Goal: Task Accomplishment & Management: Manage account settings

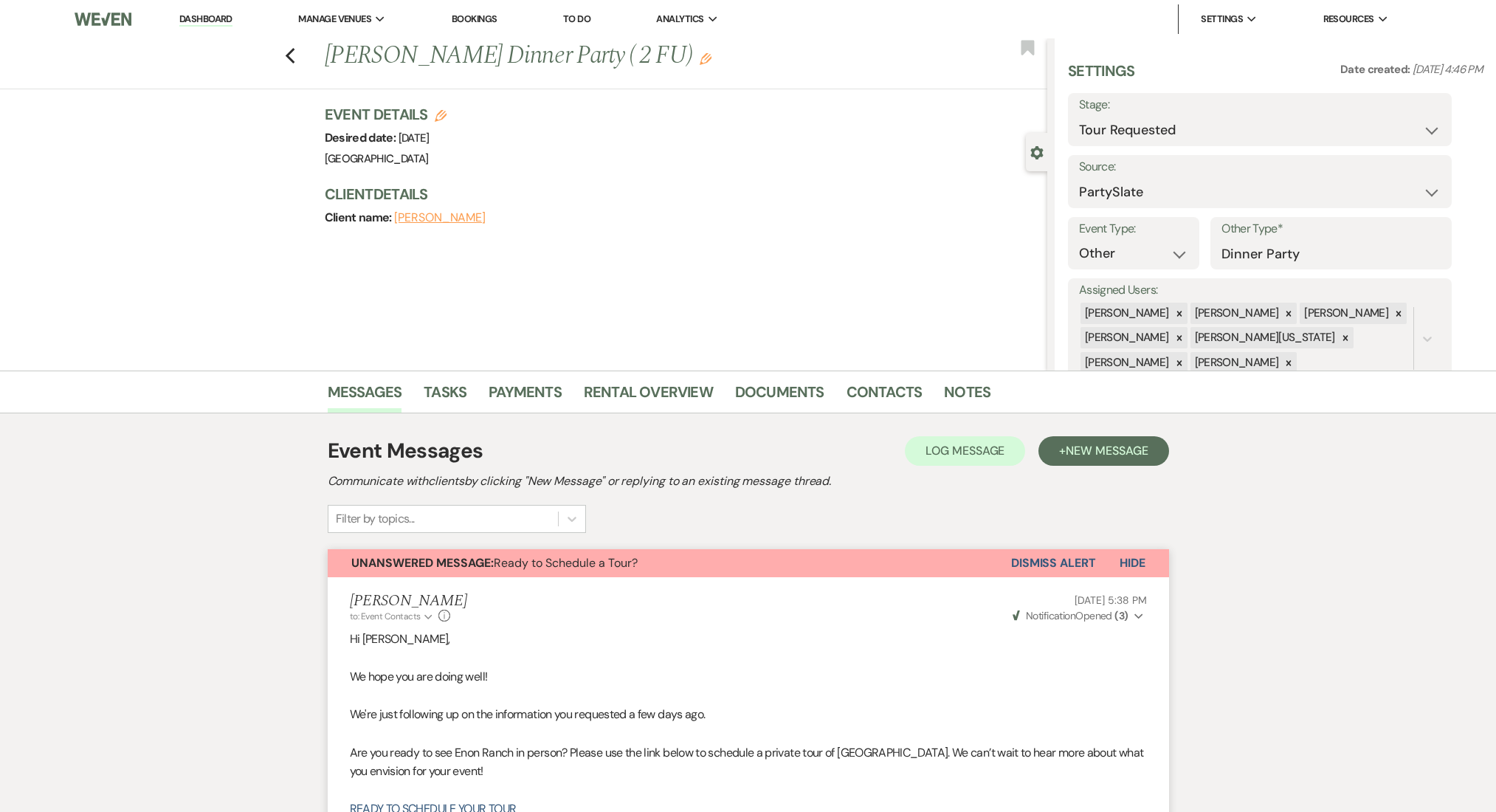
select select "2"
select select "26"
select select "13"
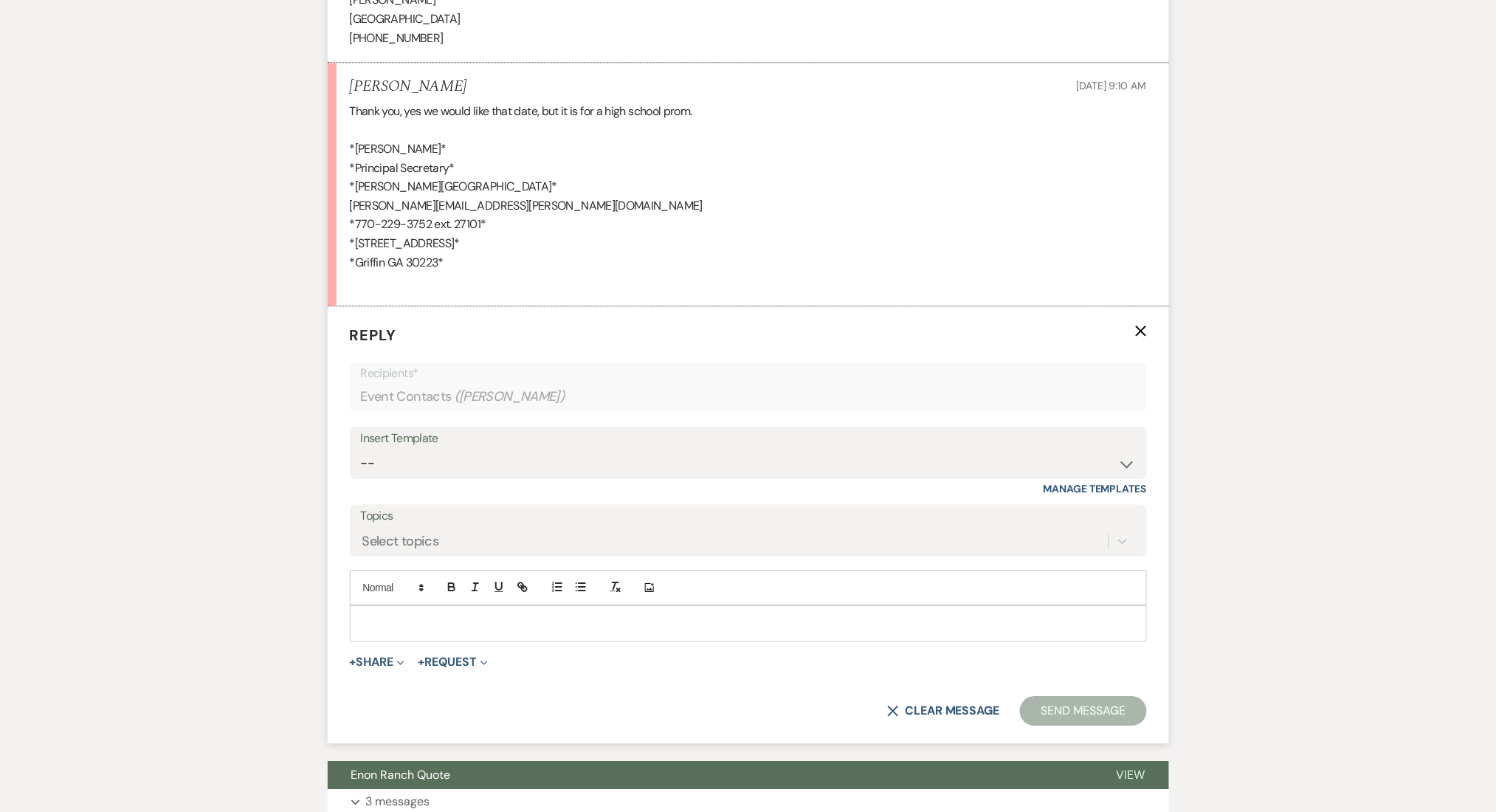
click at [1137, 330] on icon "X" at bounding box center [1141, 331] width 12 height 12
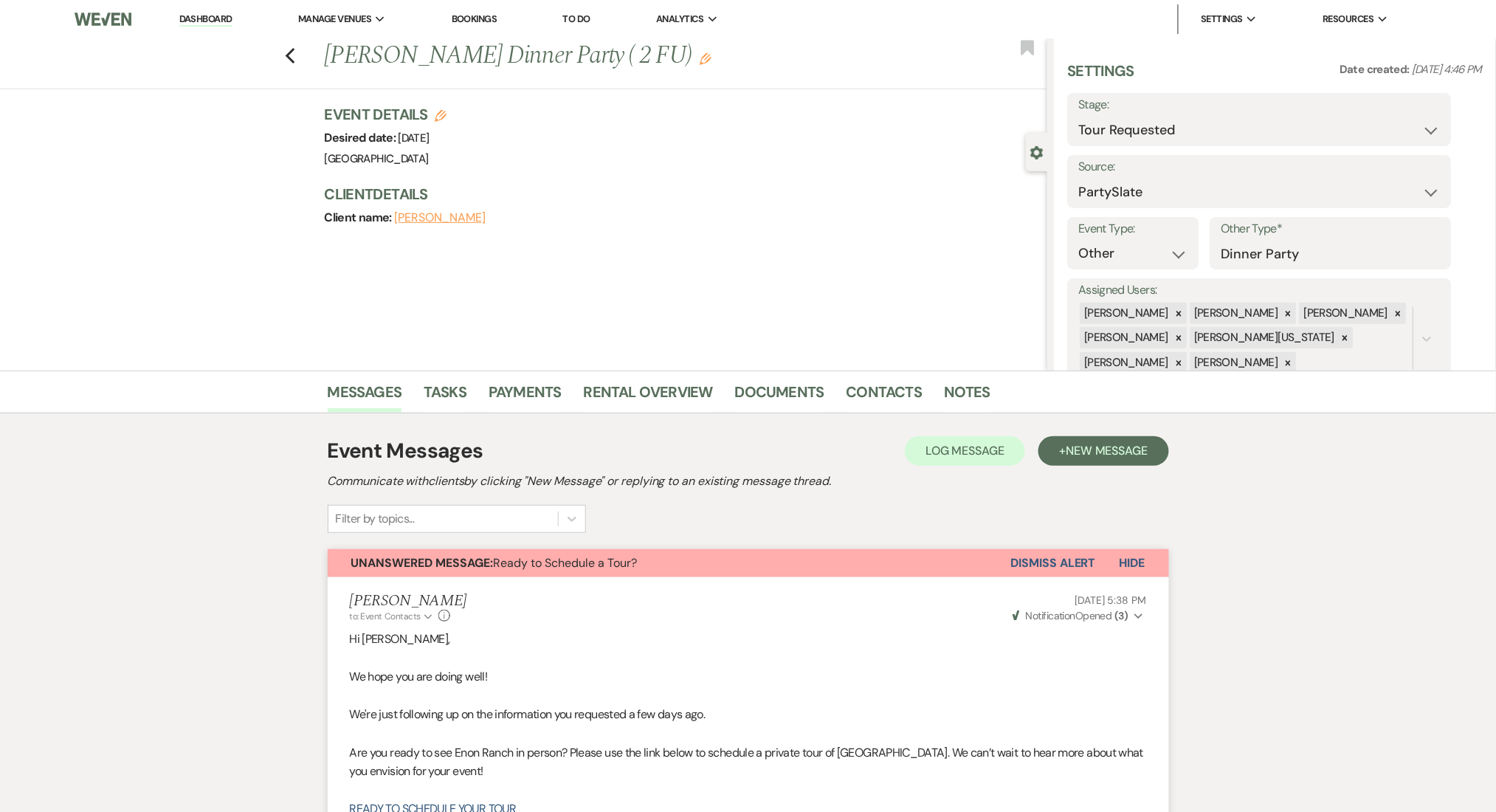
click at [209, 17] on link "Dashboard" at bounding box center [206, 19] width 53 height 14
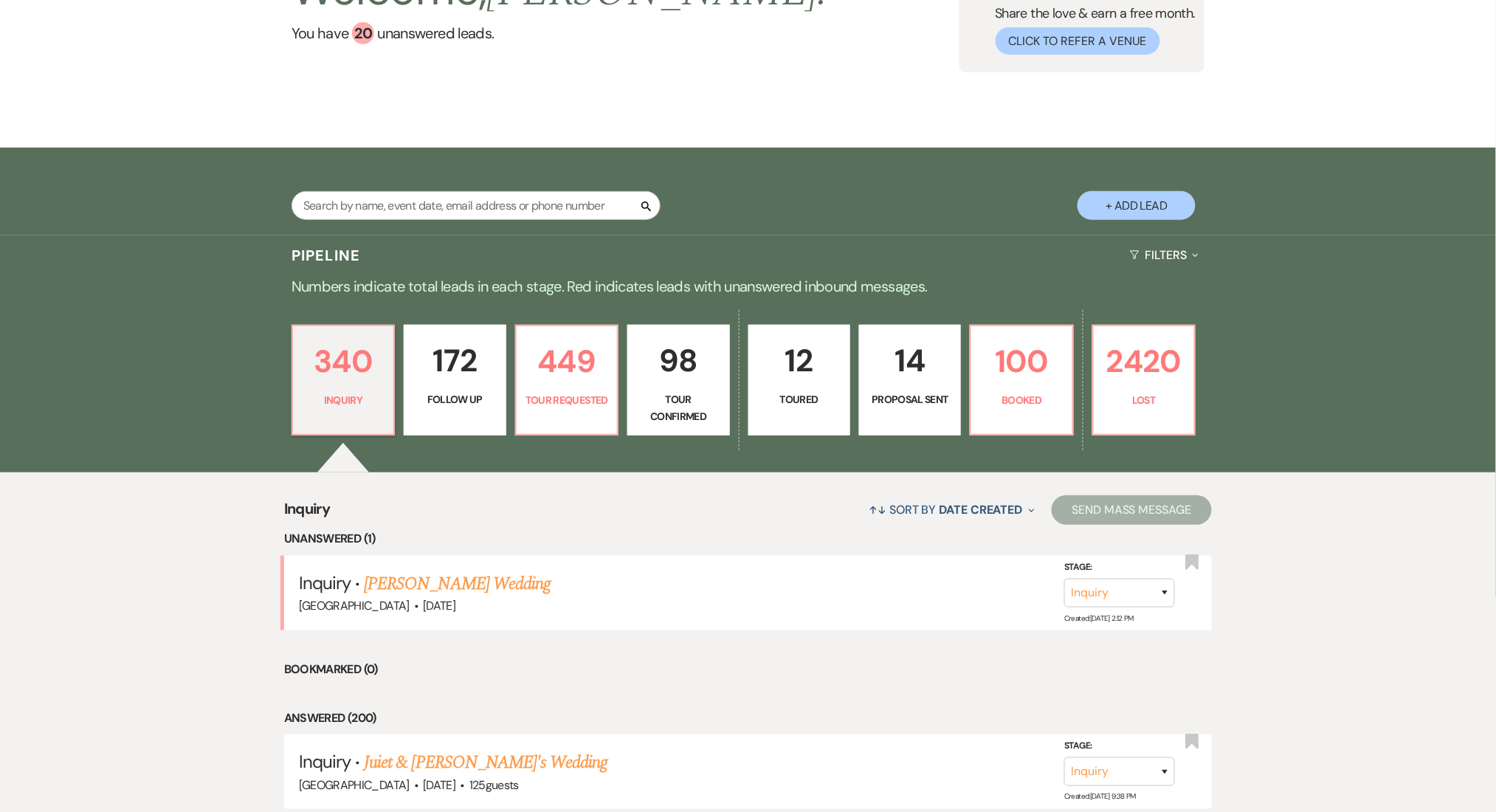
scroll to position [295, 0]
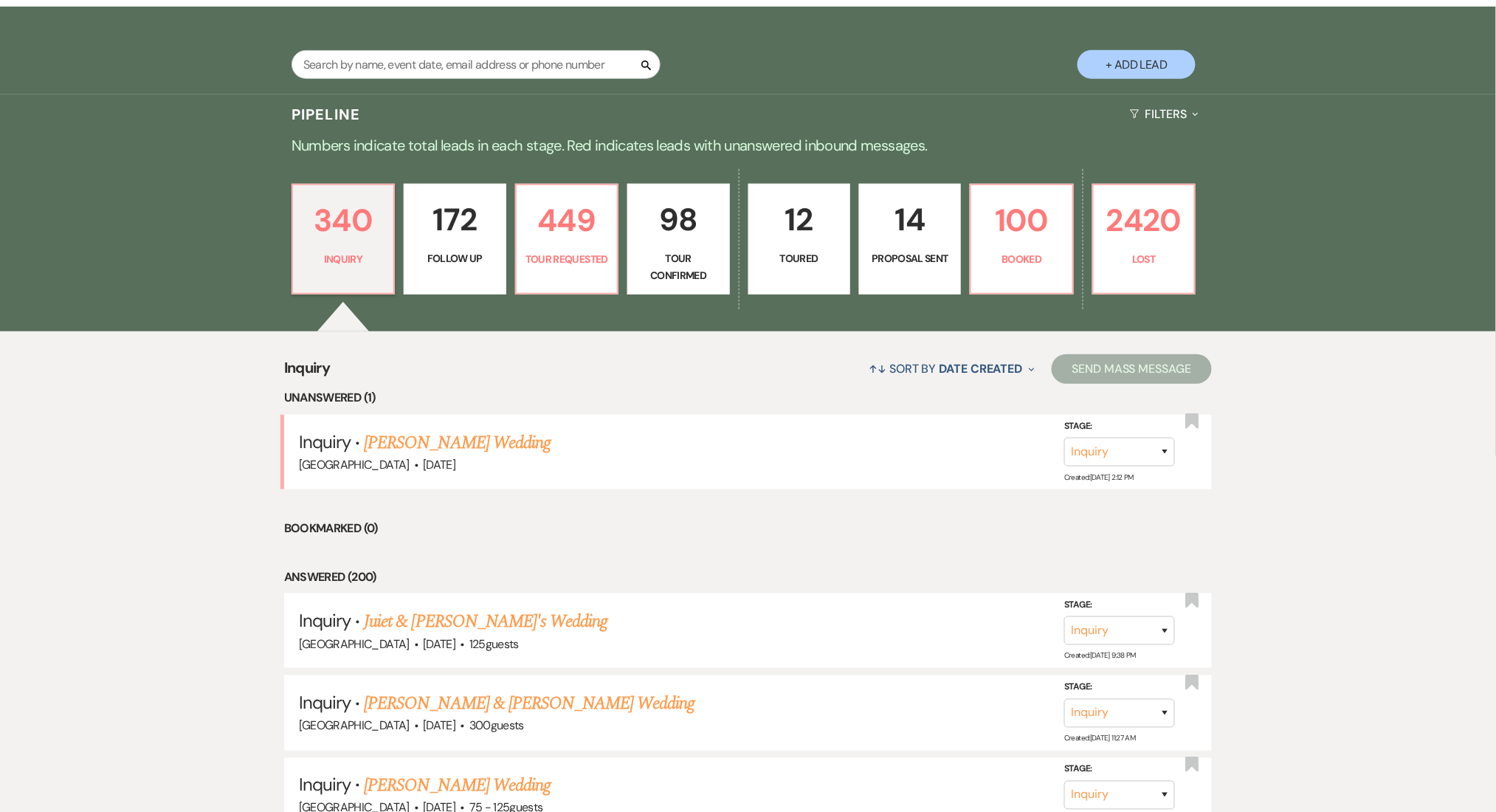
click at [396, 257] on div "340 Inquiry 172 Follow Up 449 Tour Requested 98 Tour Confirmed 12 Toured 14 Pro…" at bounding box center [748, 248] width 1063 height 165
click at [440, 239] on p "172" at bounding box center [454, 219] width 83 height 50
select select "9"
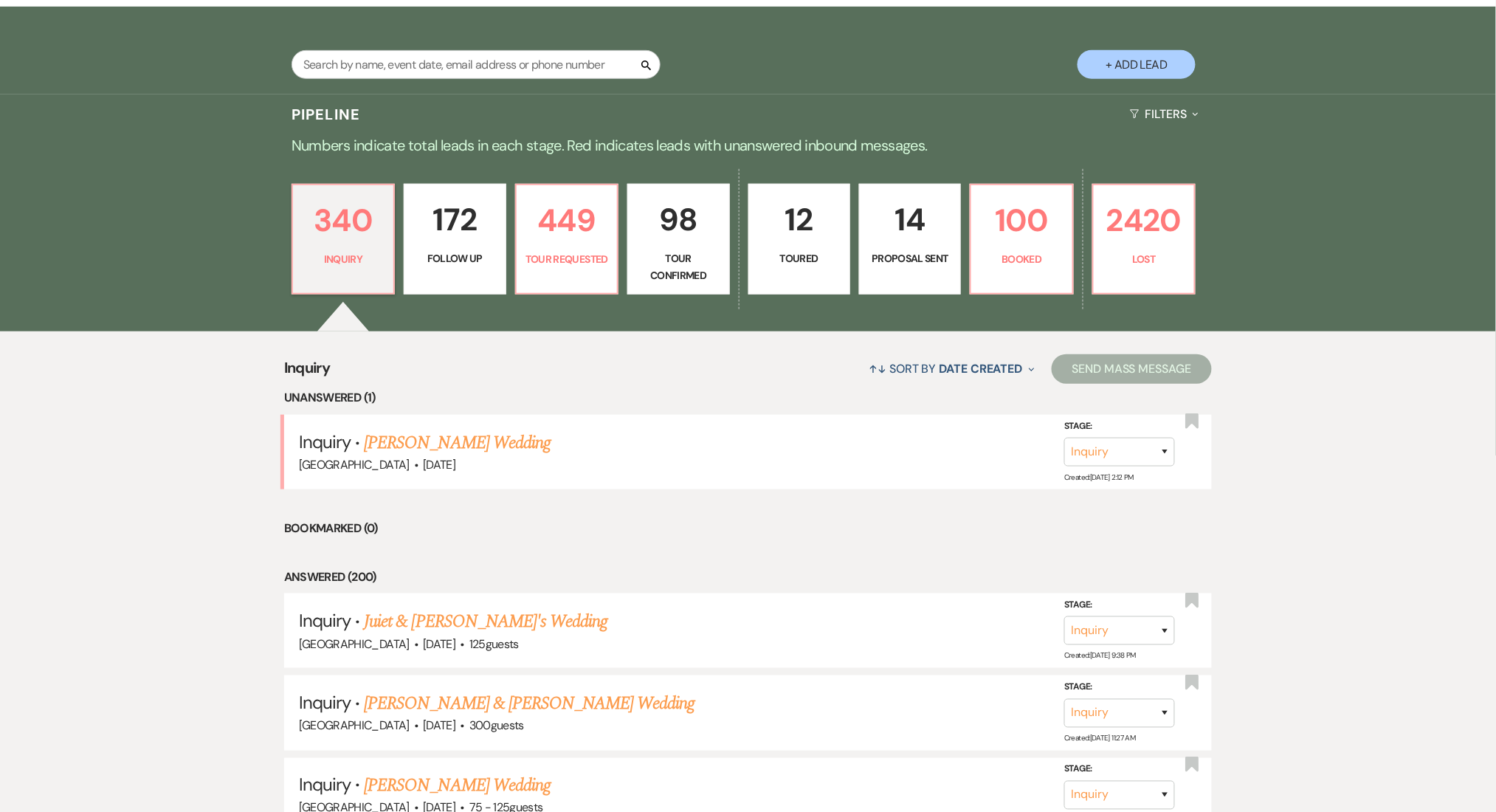
select select "9"
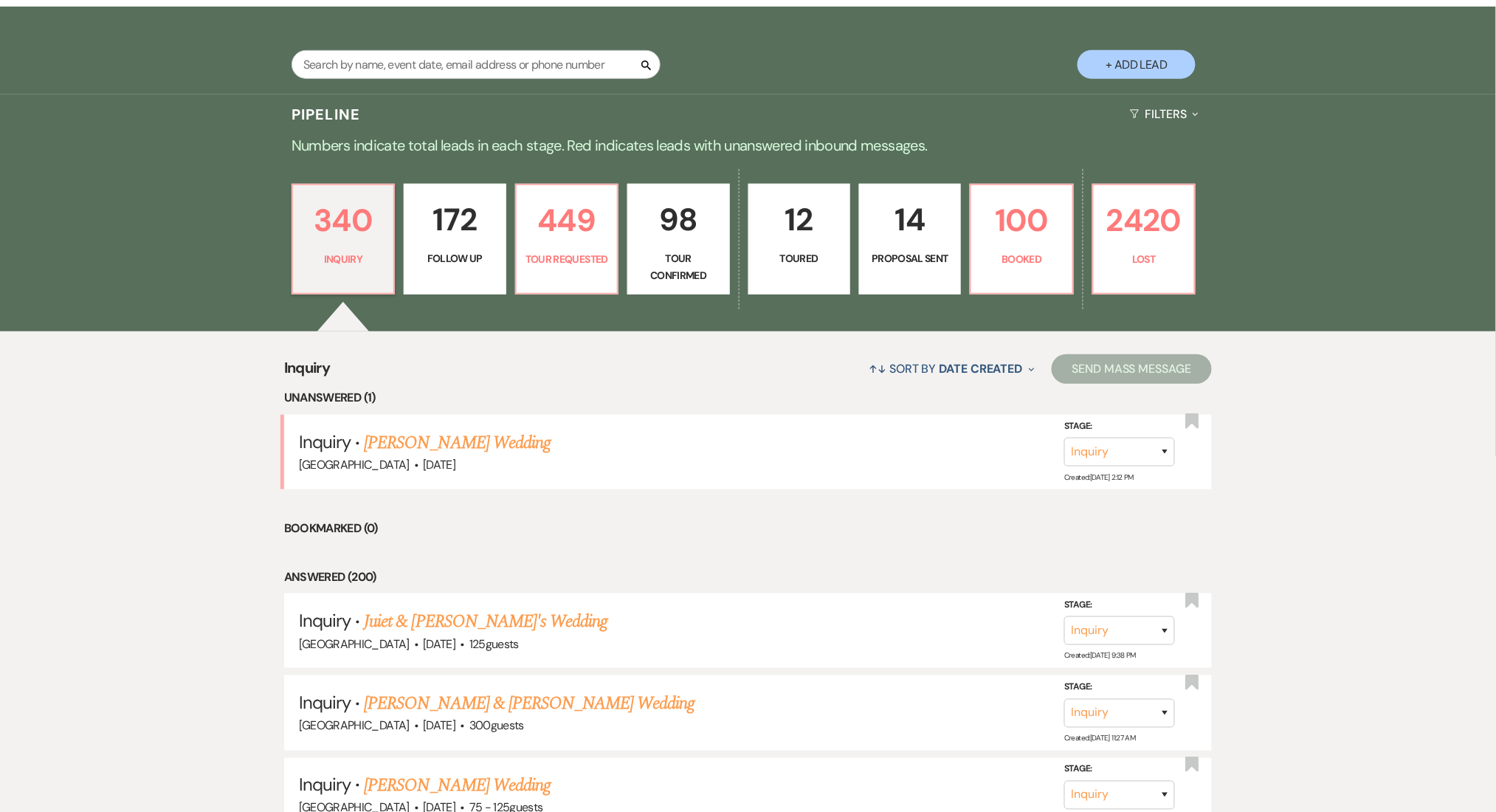
select select "9"
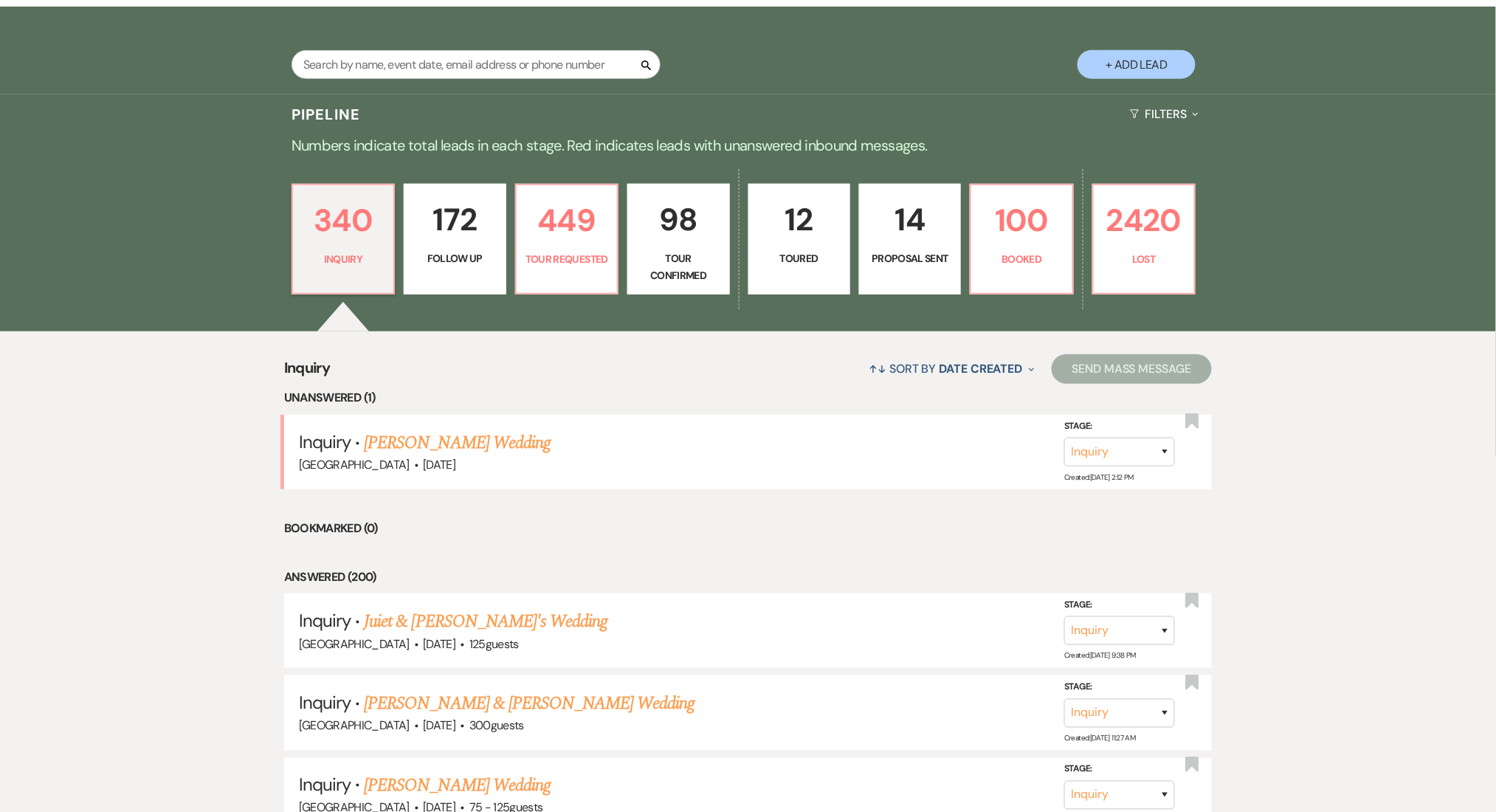
select select "9"
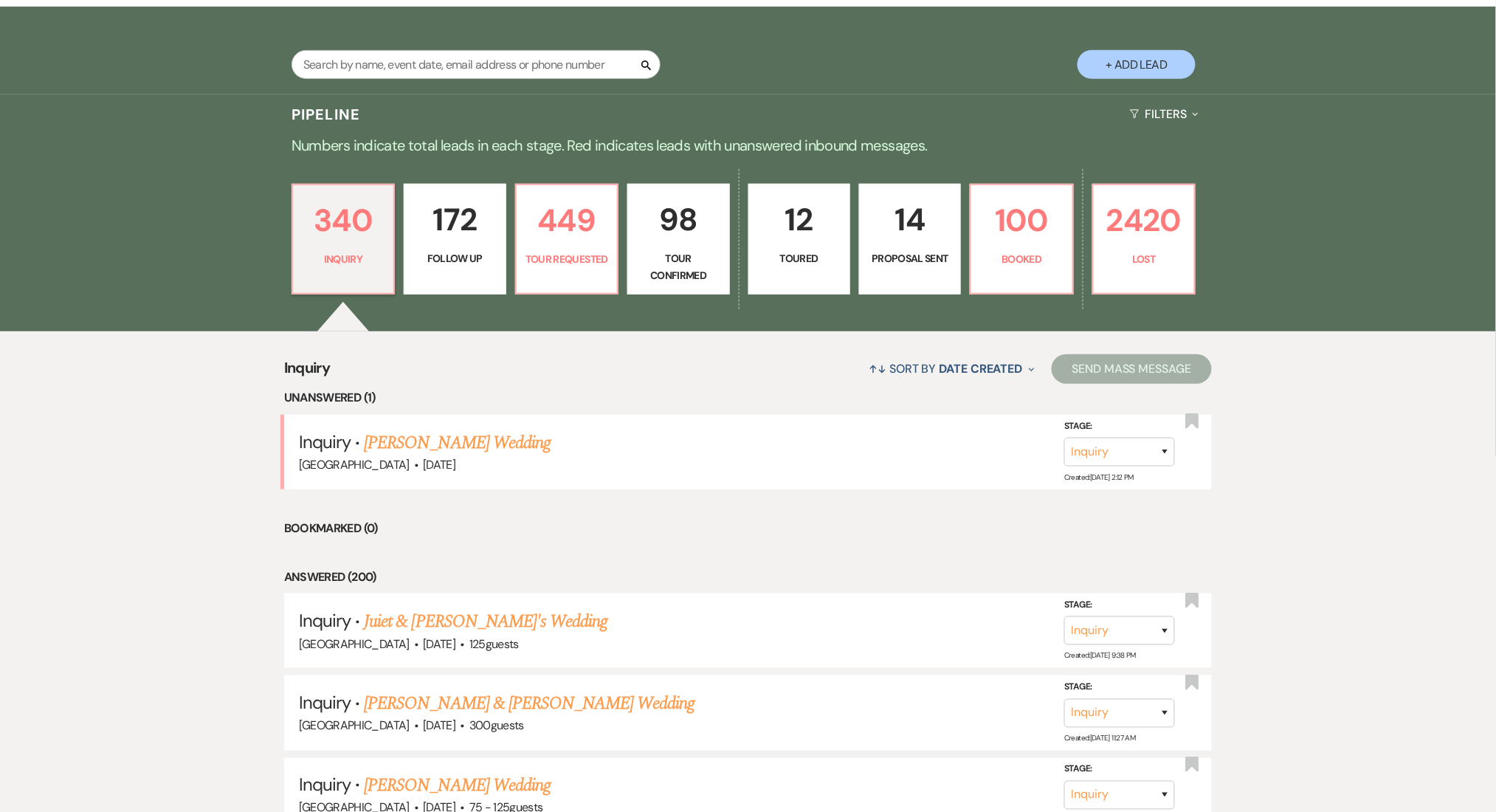
select select "9"
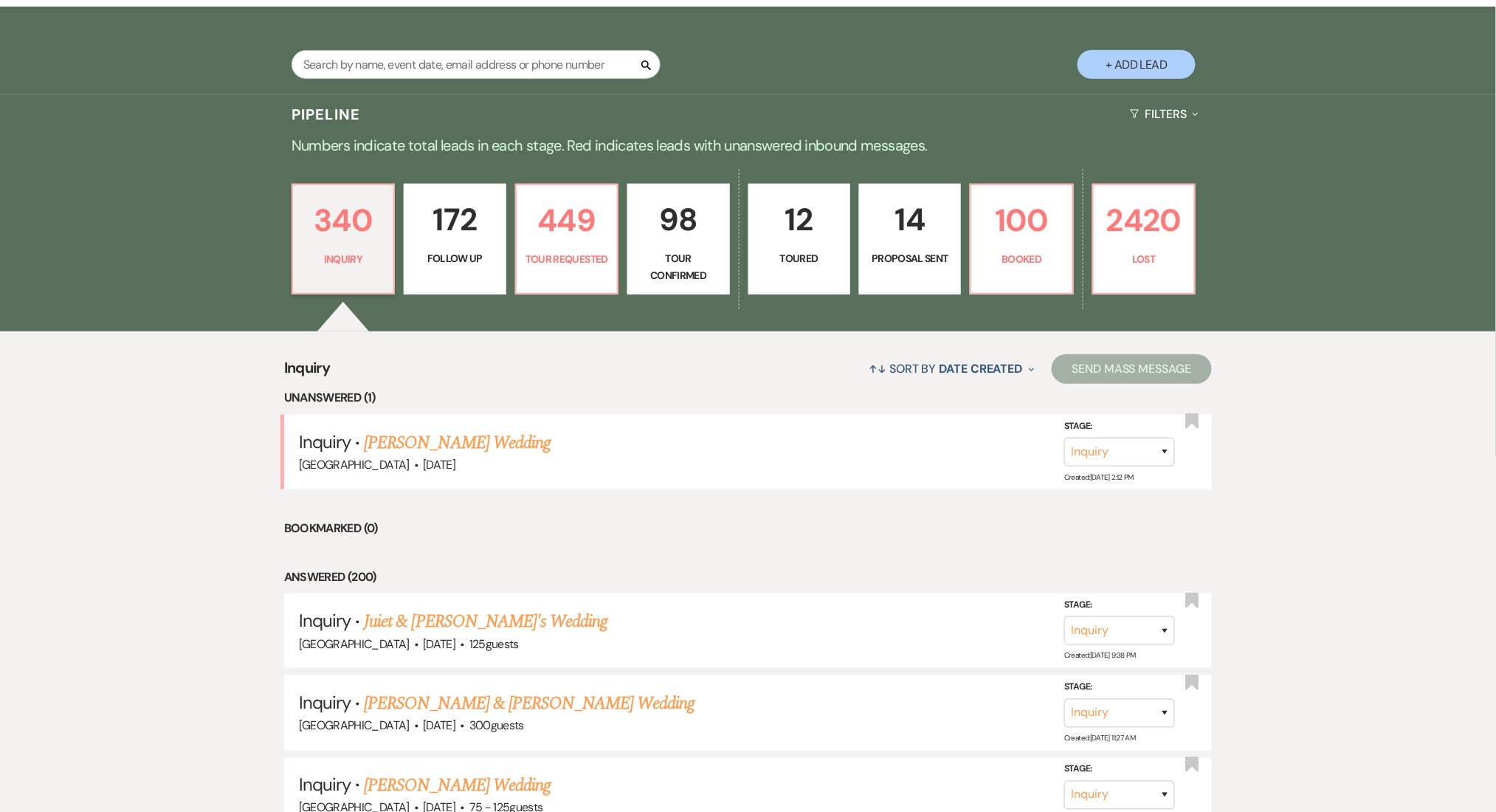
select select "9"
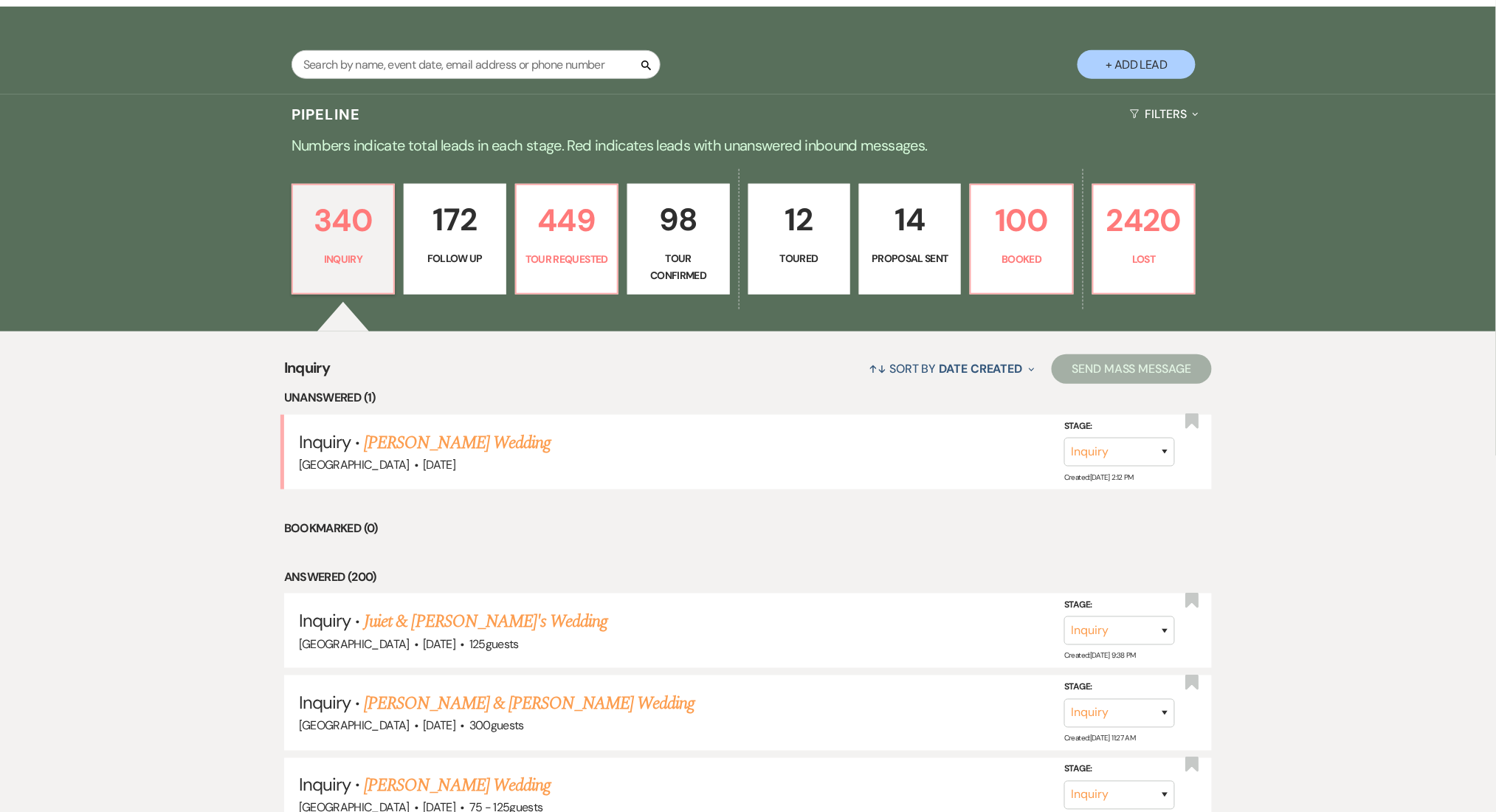
select select "9"
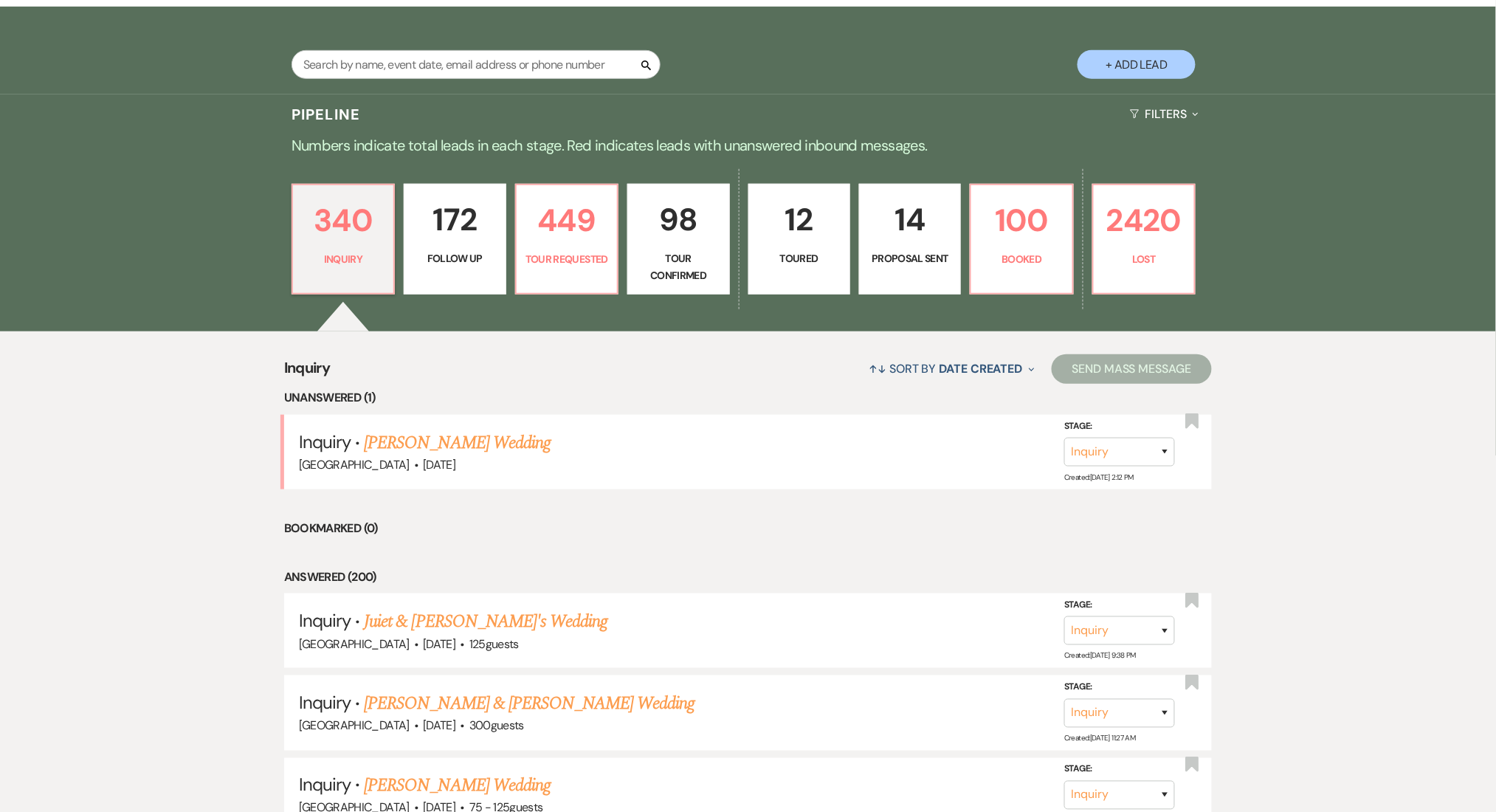
select select "9"
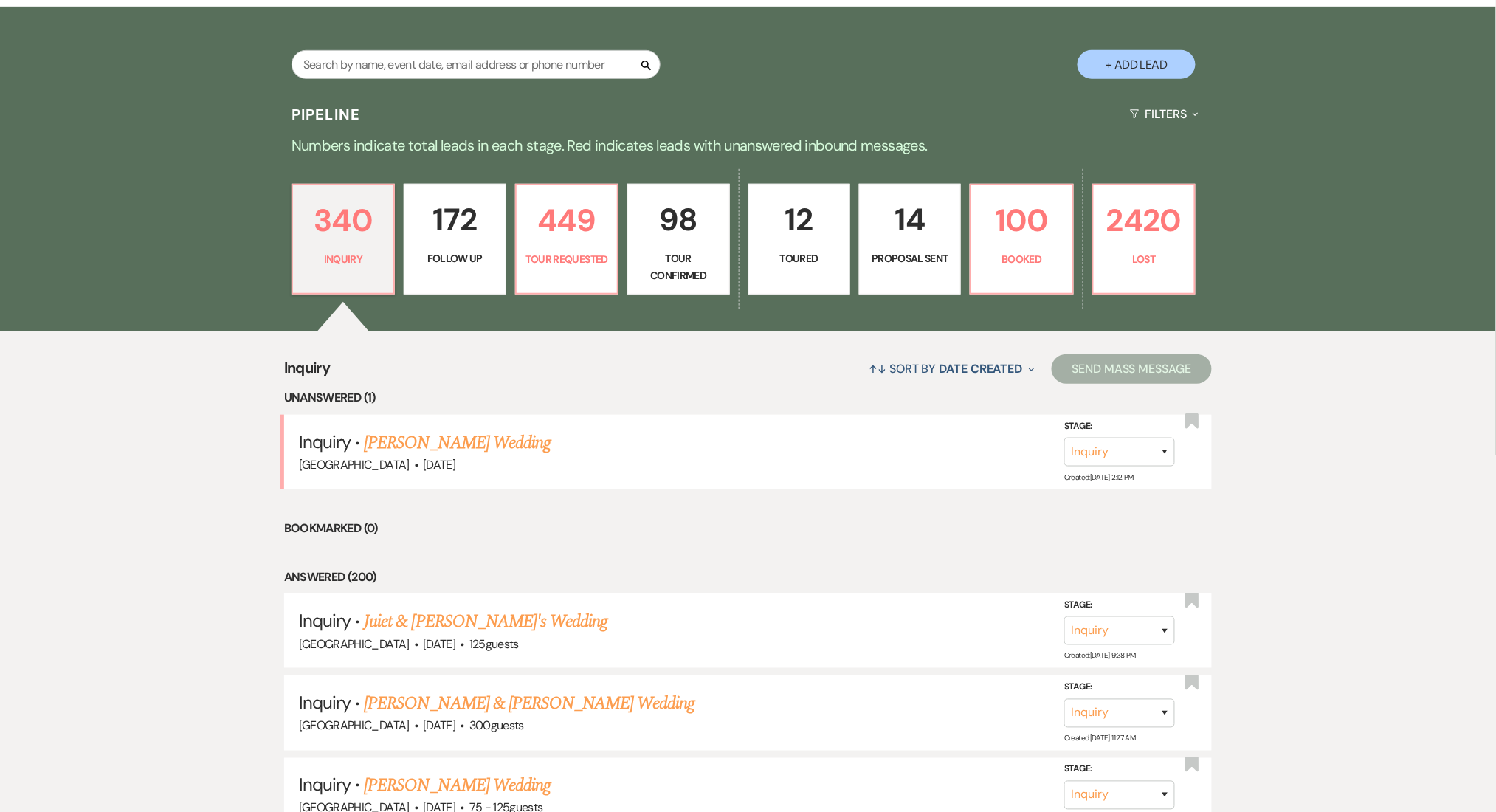
select select "9"
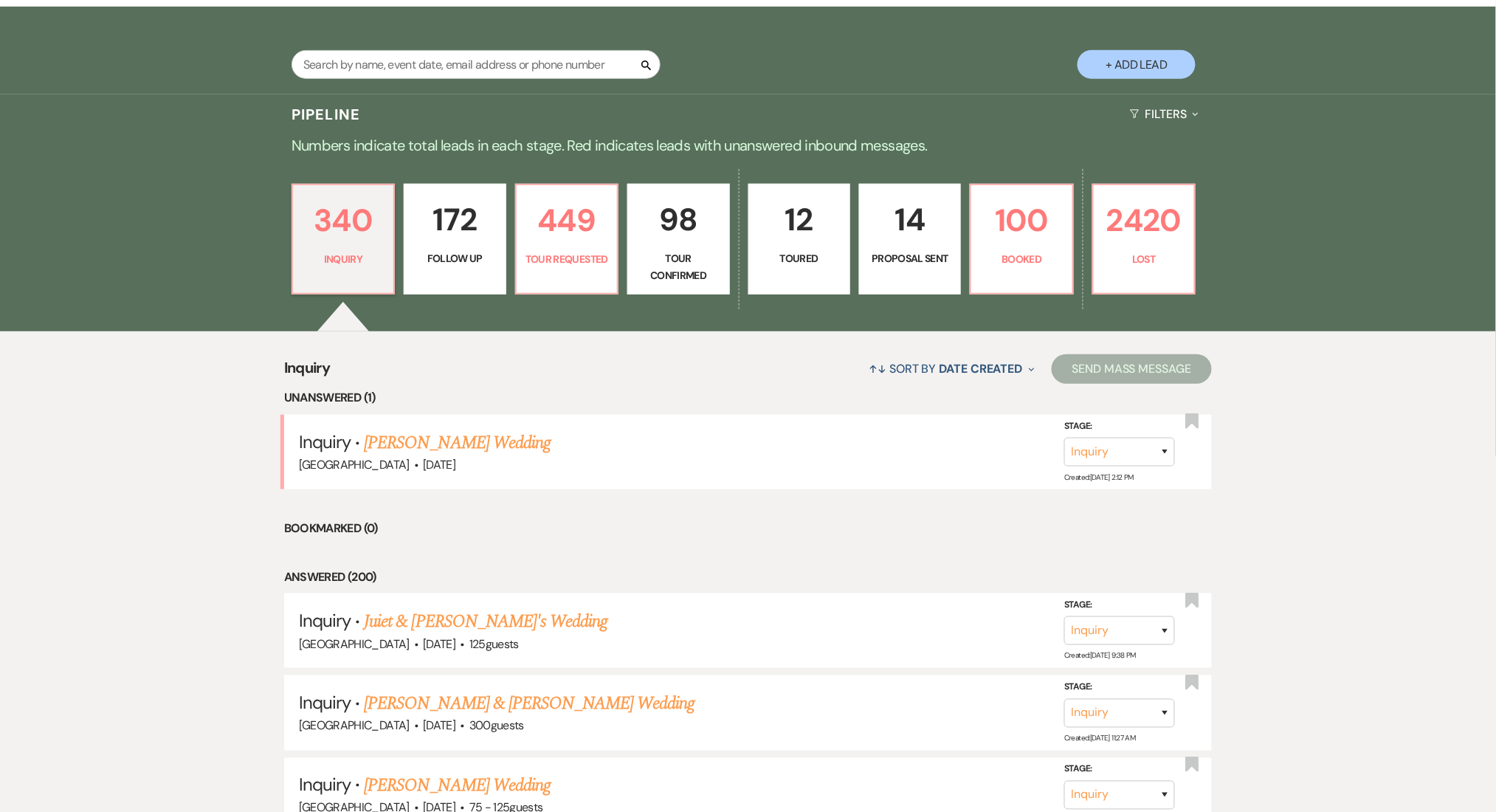
select select "9"
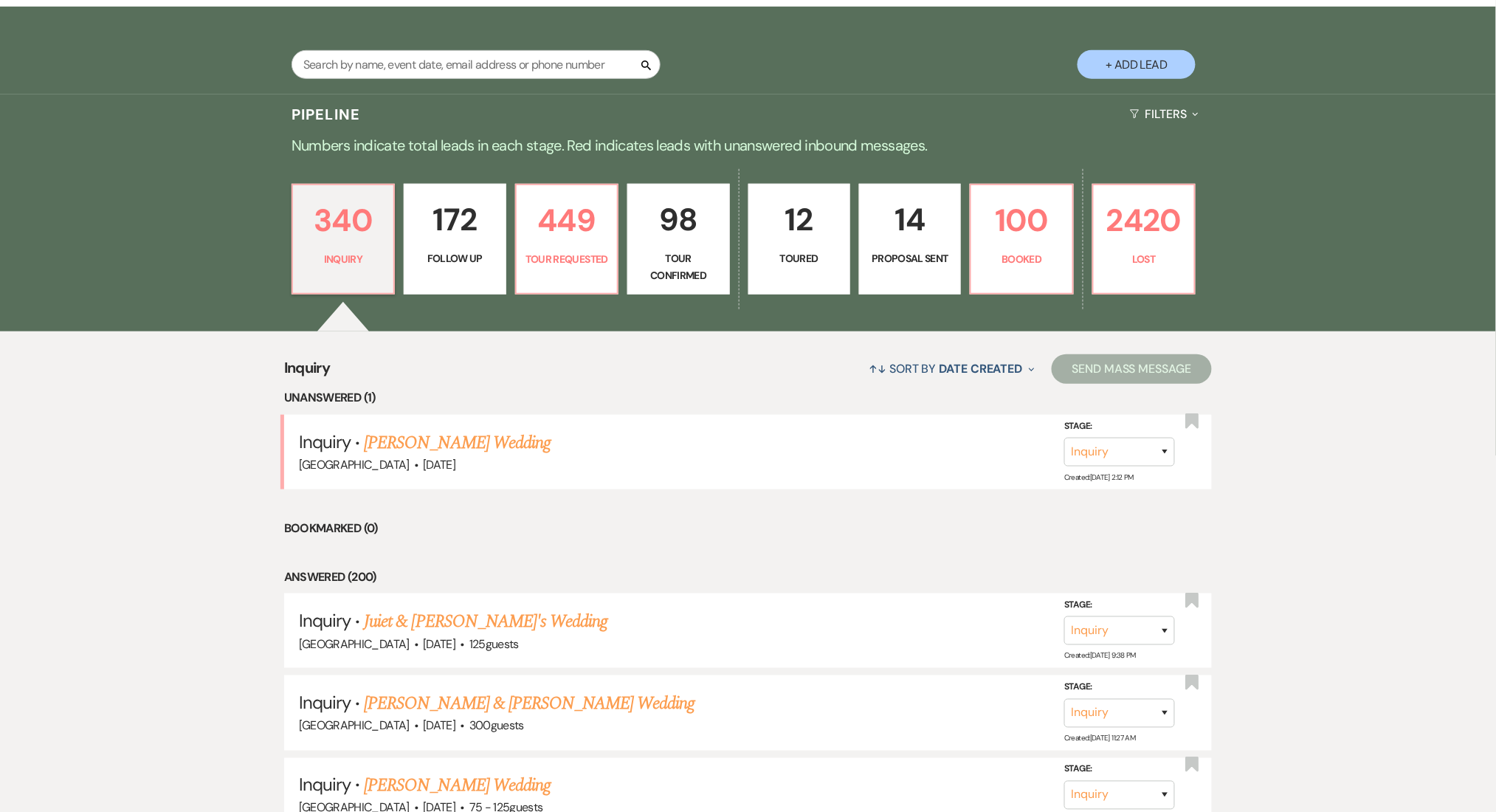
select select "9"
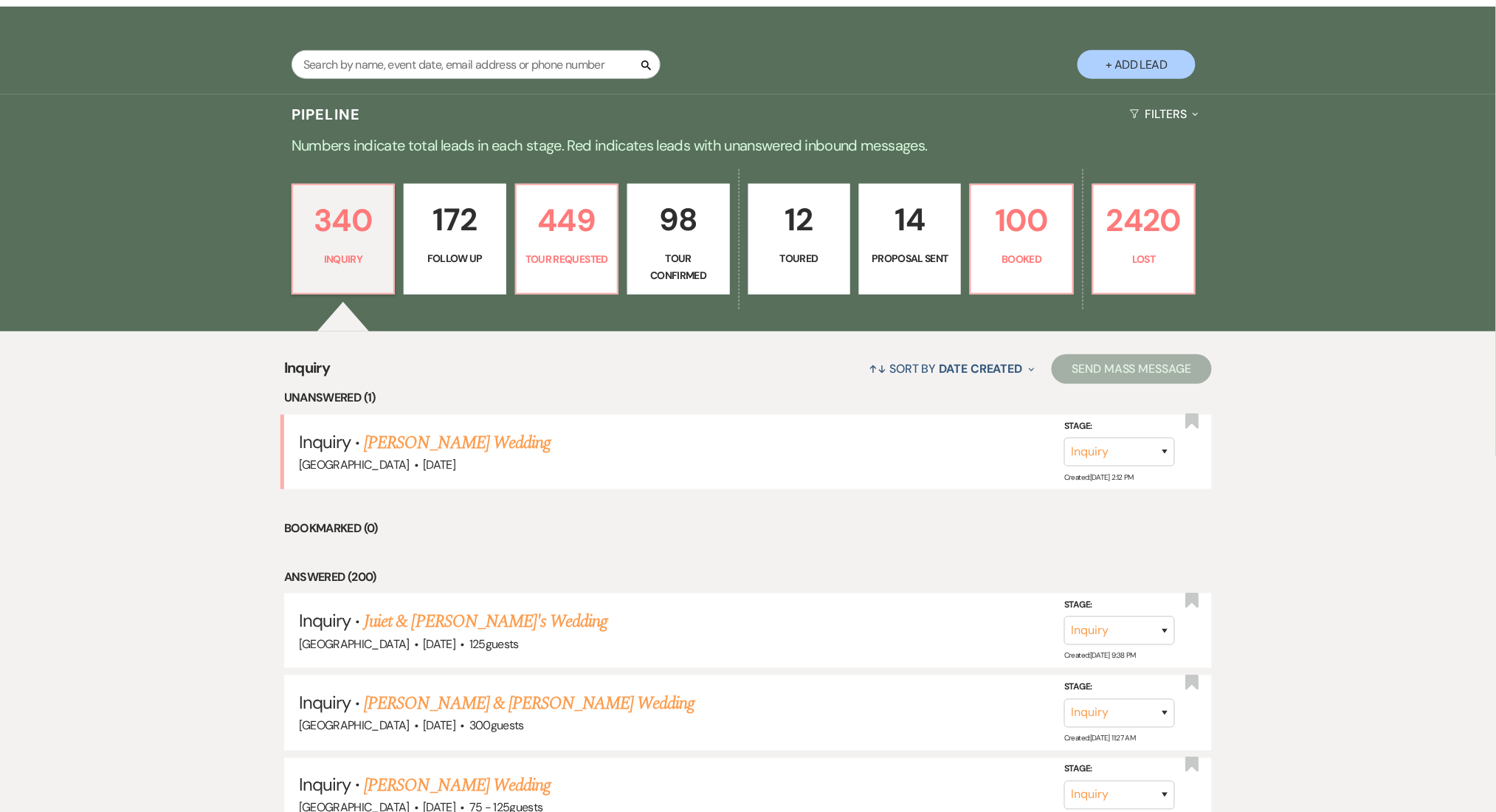
select select "9"
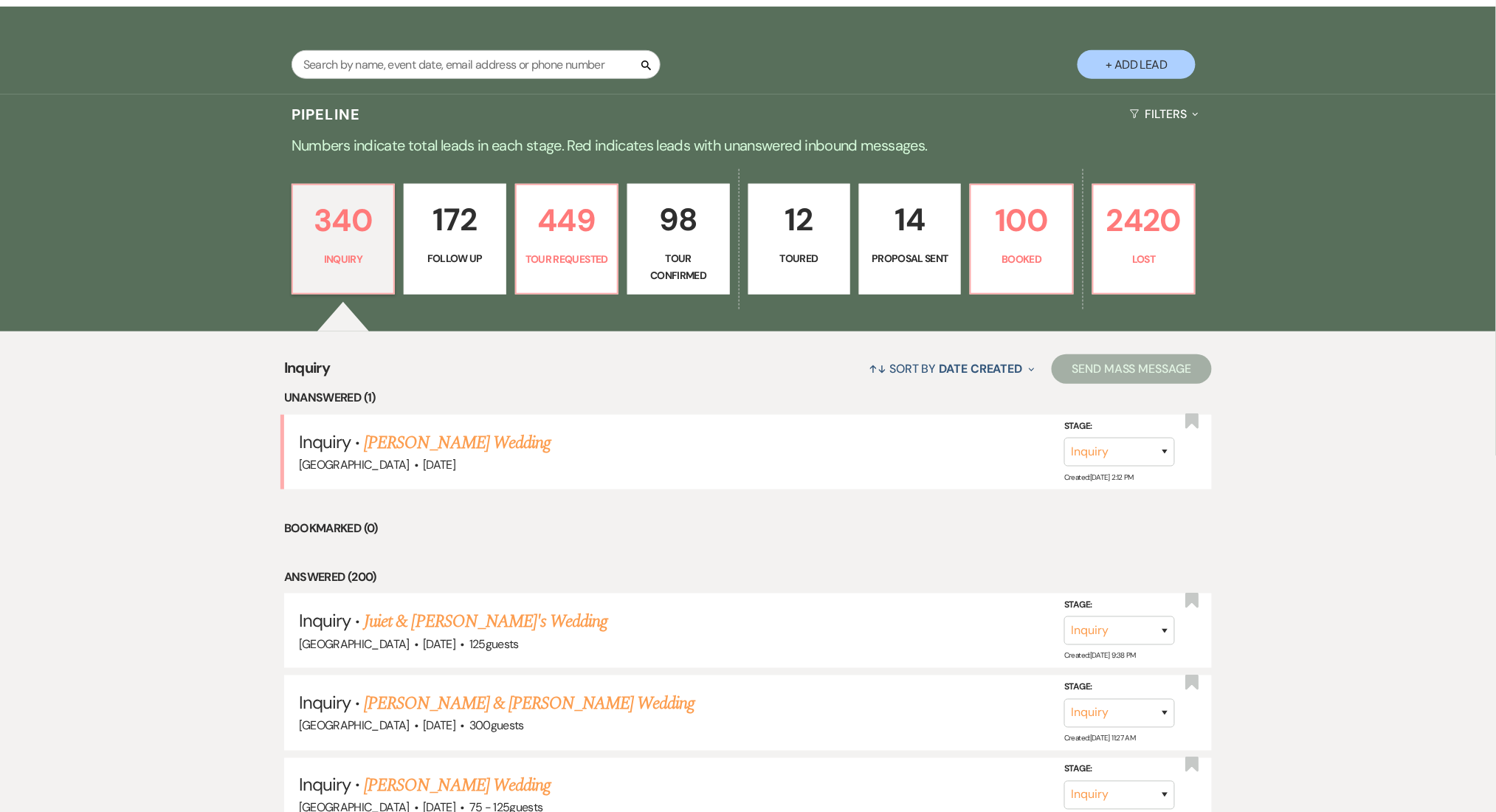
select select "9"
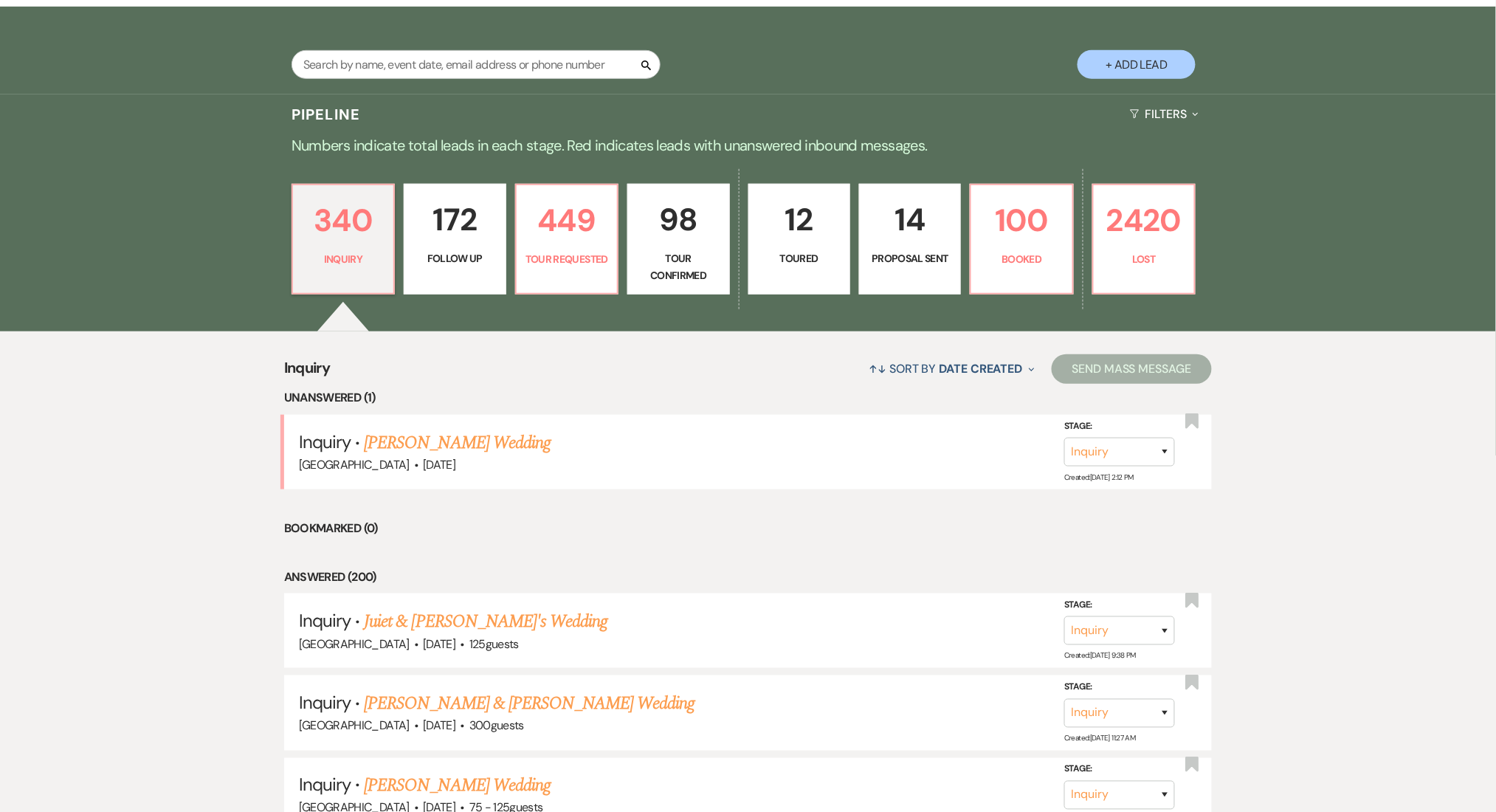
select select "9"
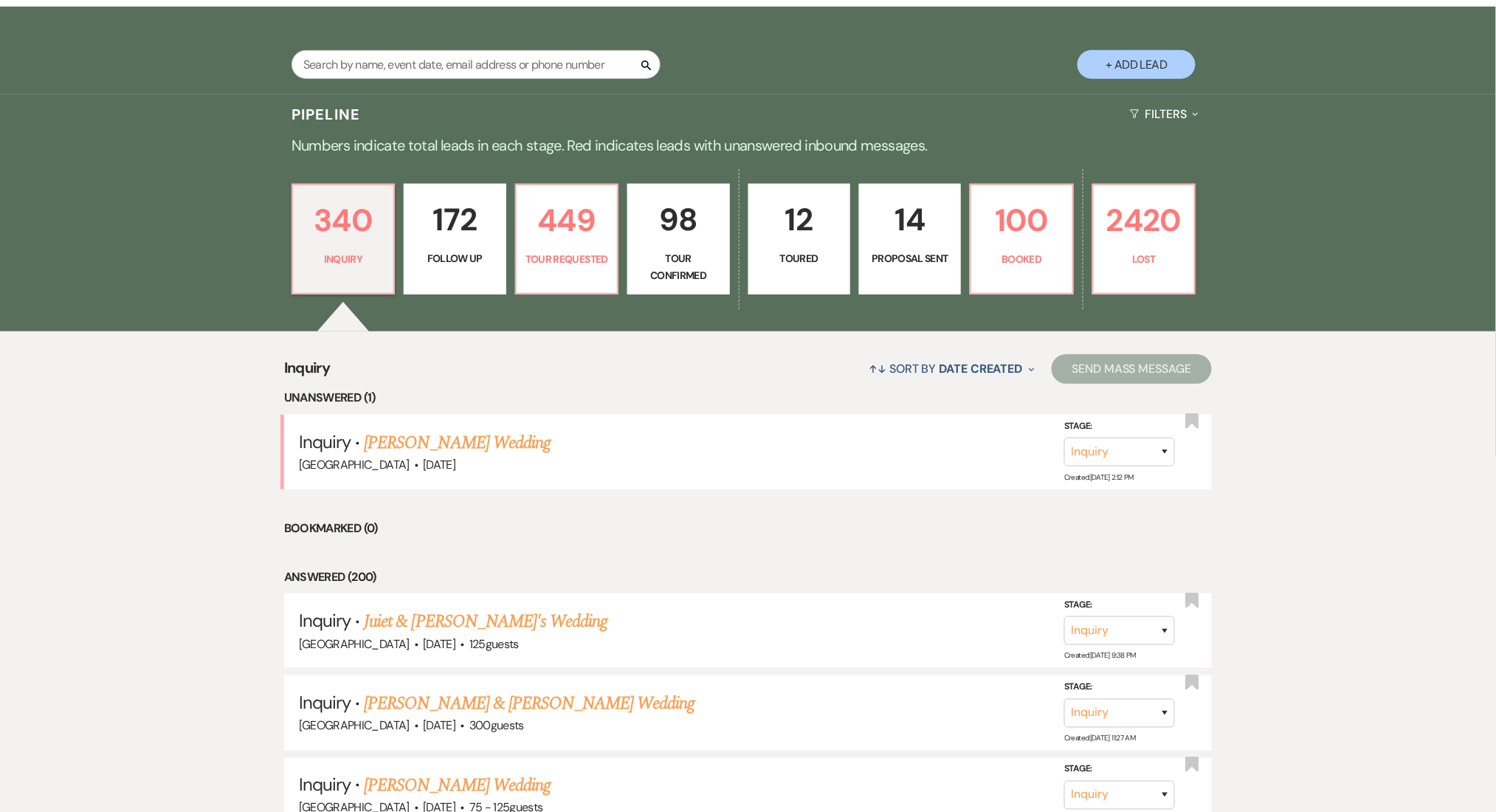
select select "9"
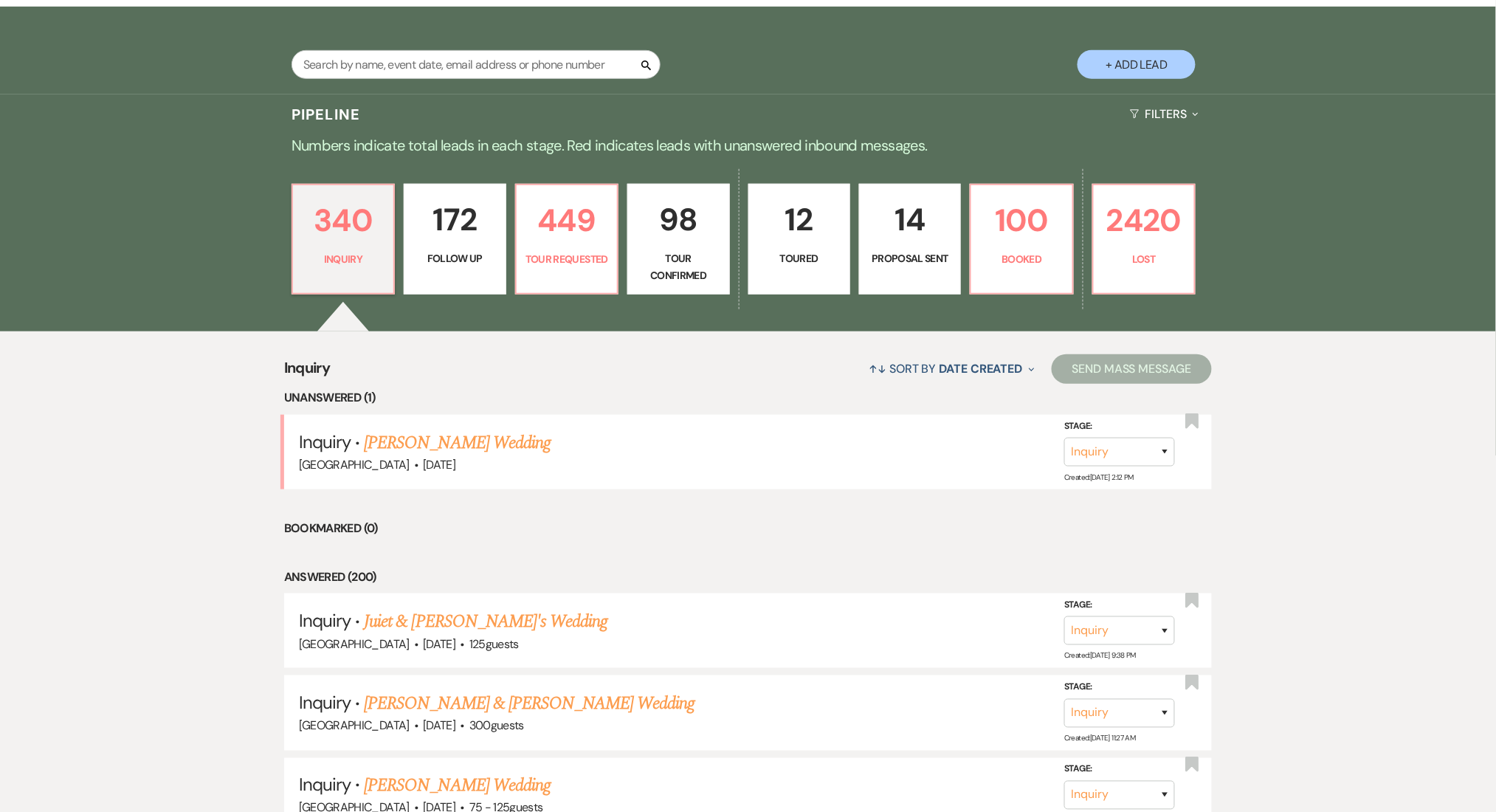
select select "9"
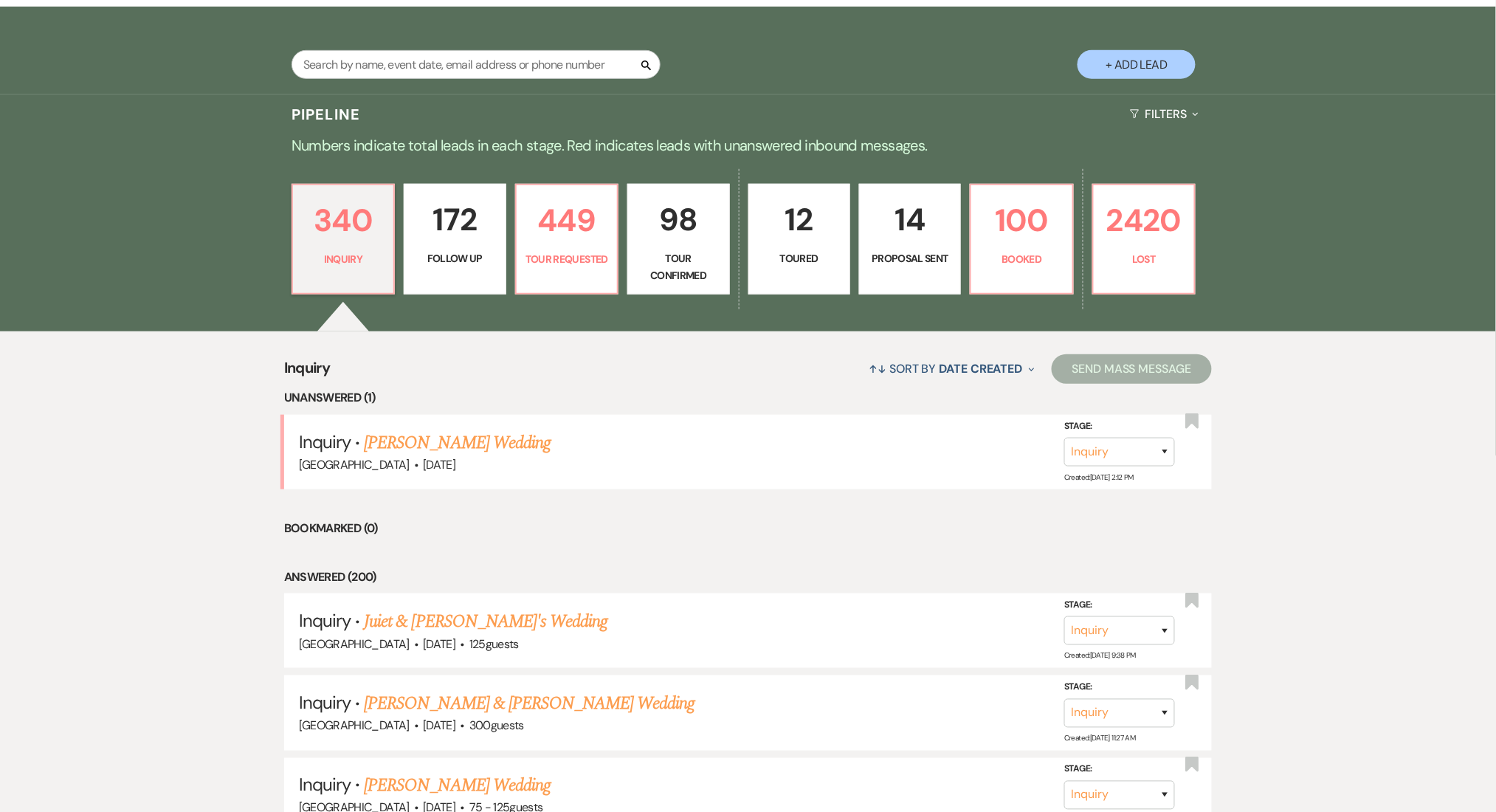
select select "9"
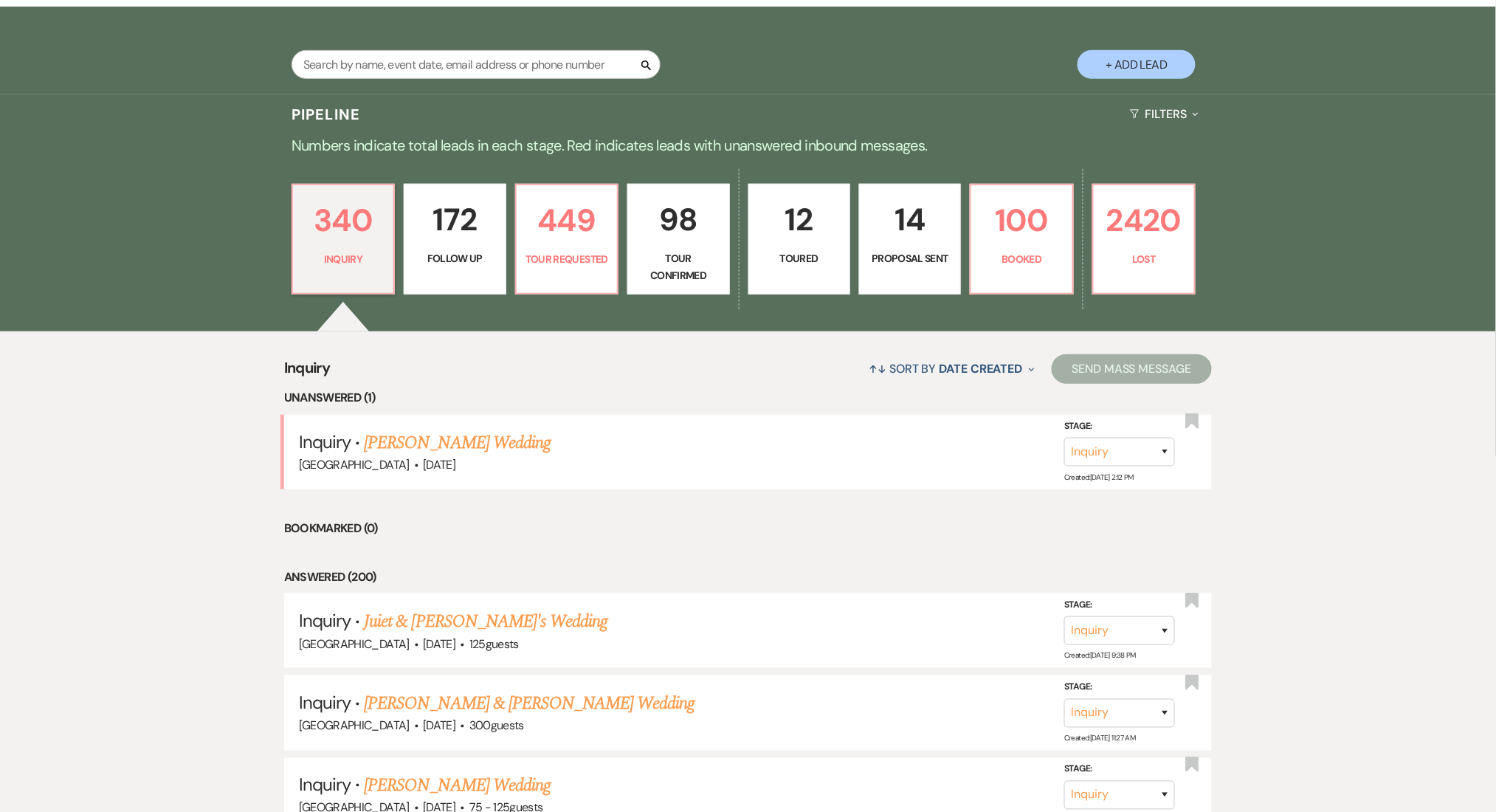
select select "9"
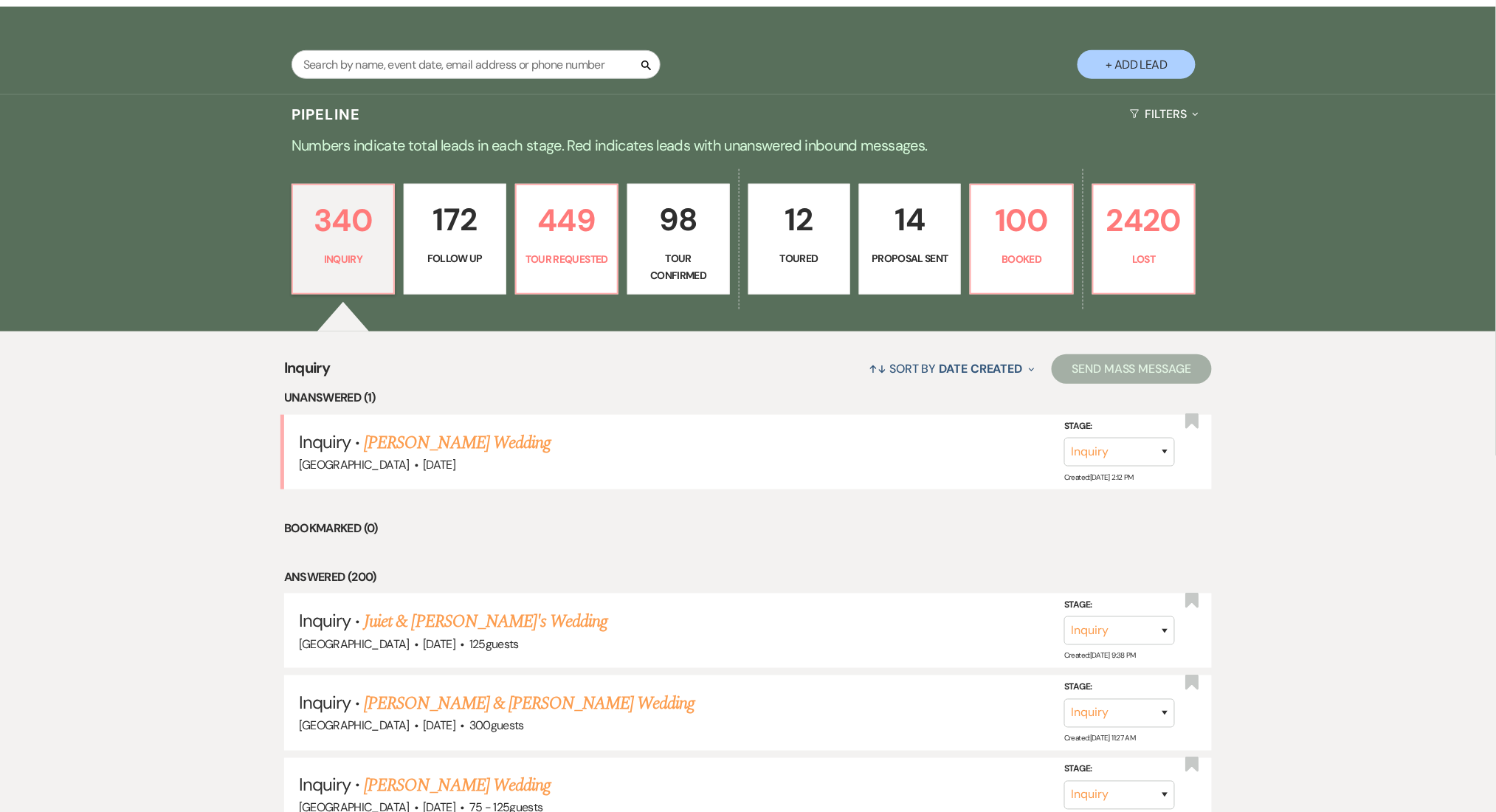
select select "9"
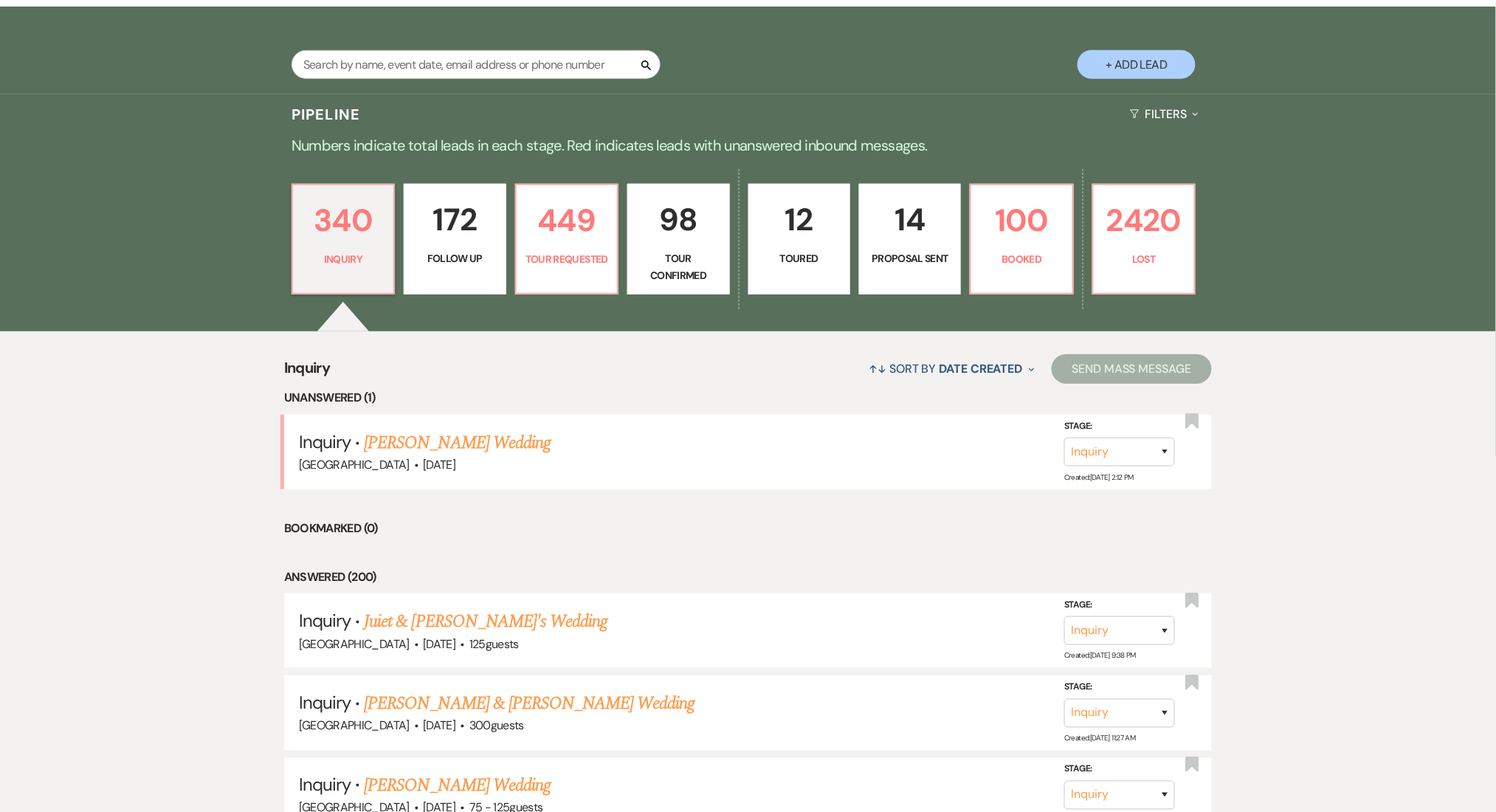
select select "9"
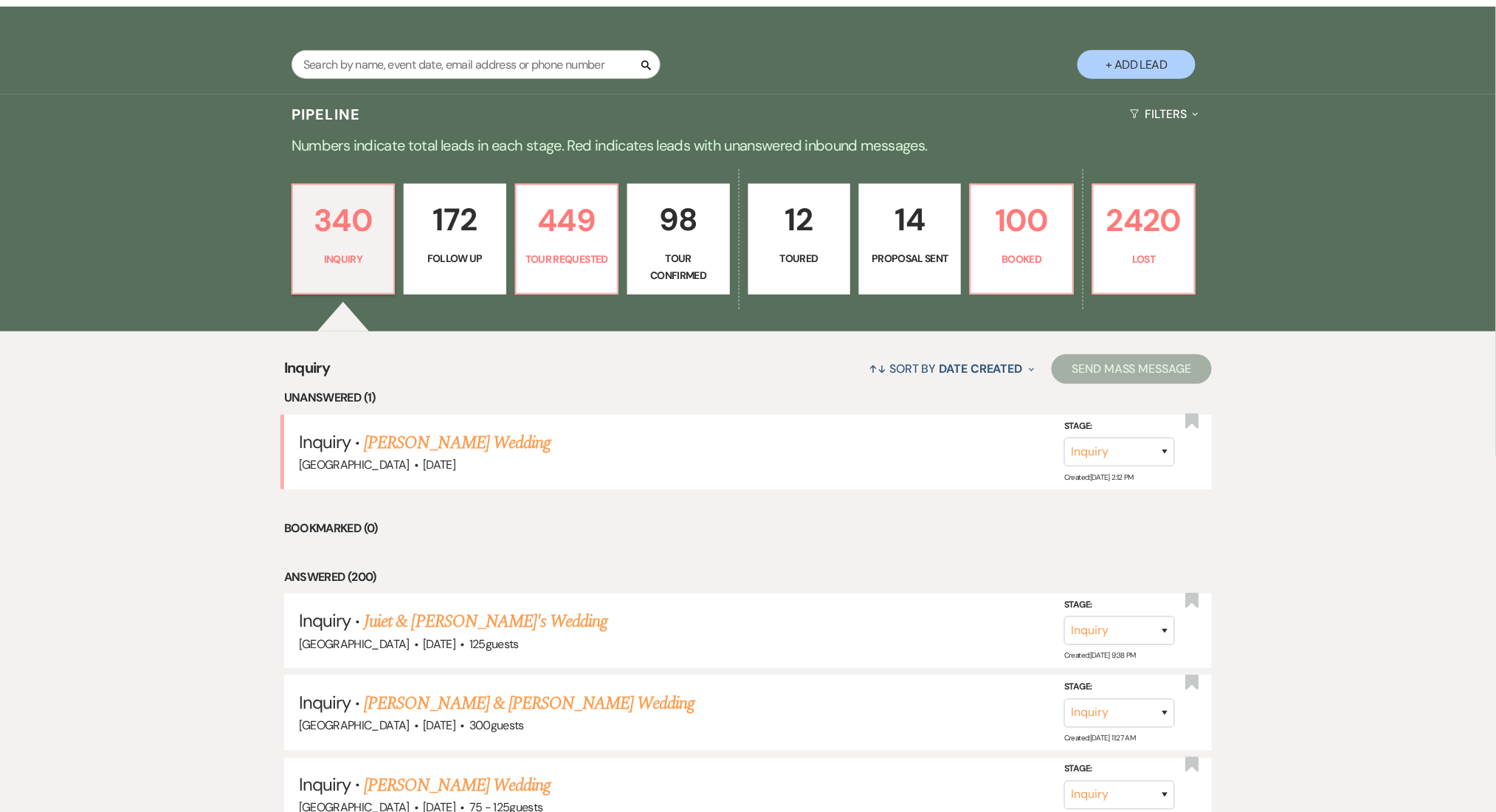
select select "9"
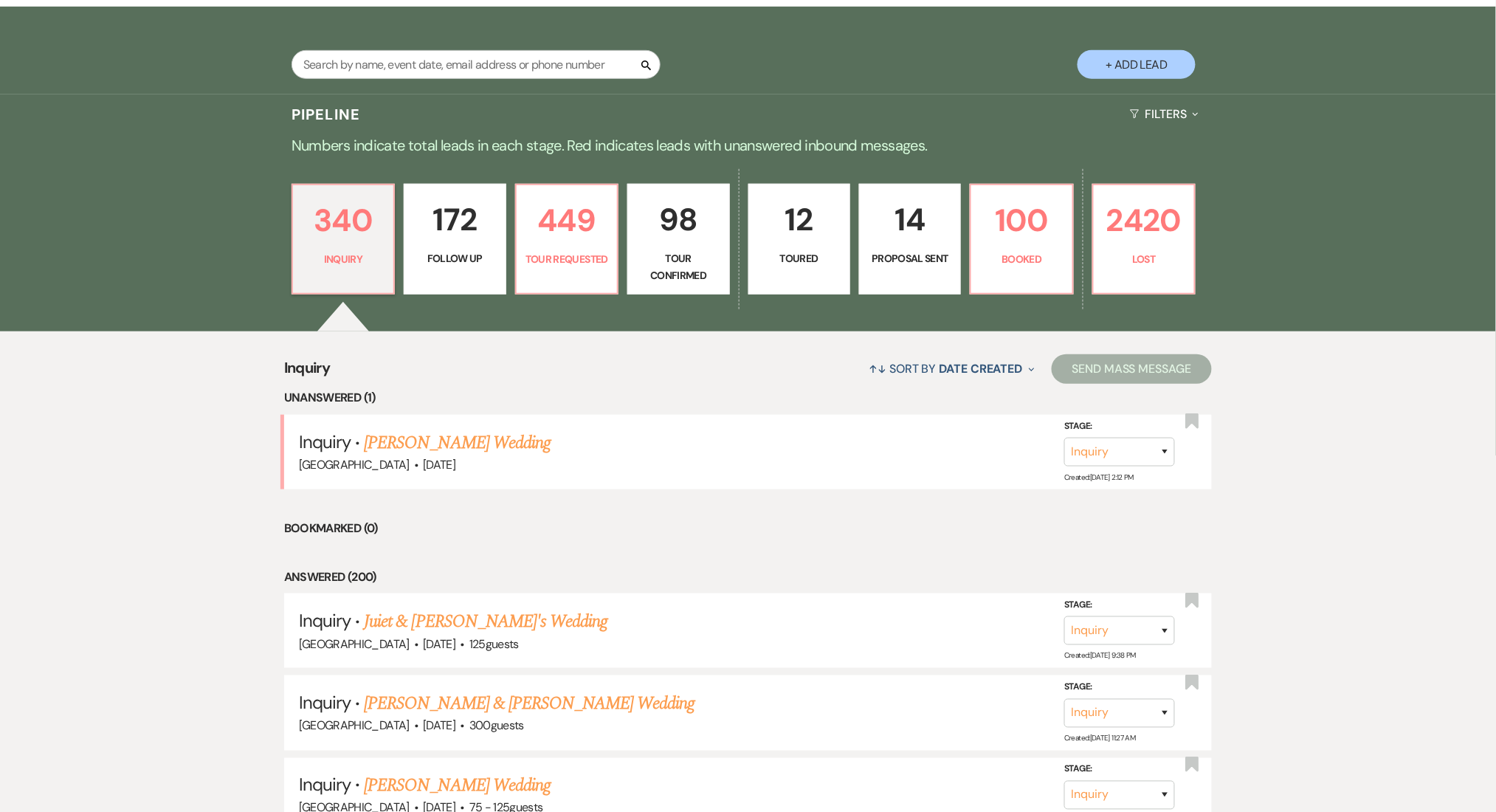
select select "9"
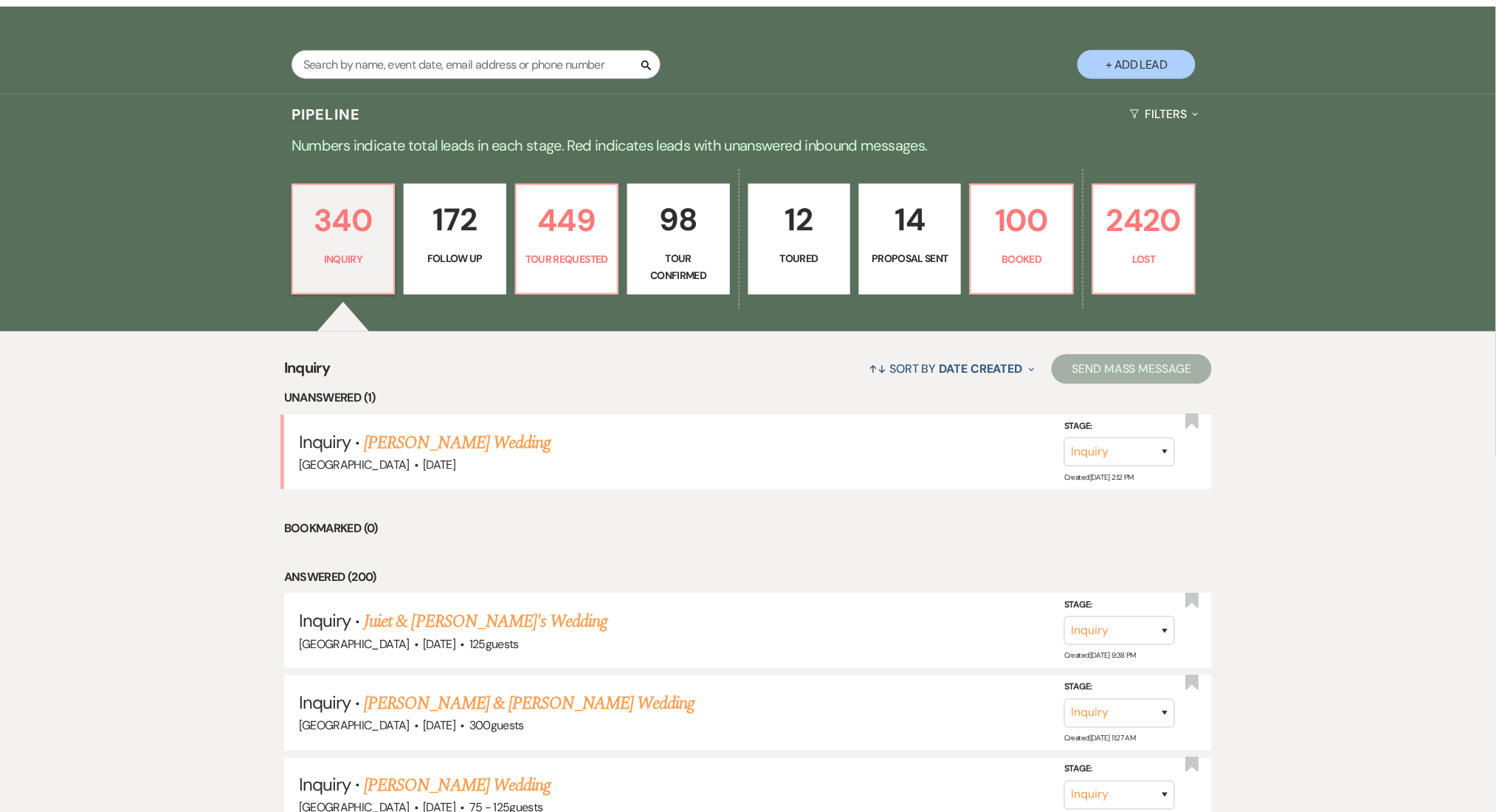
select select "9"
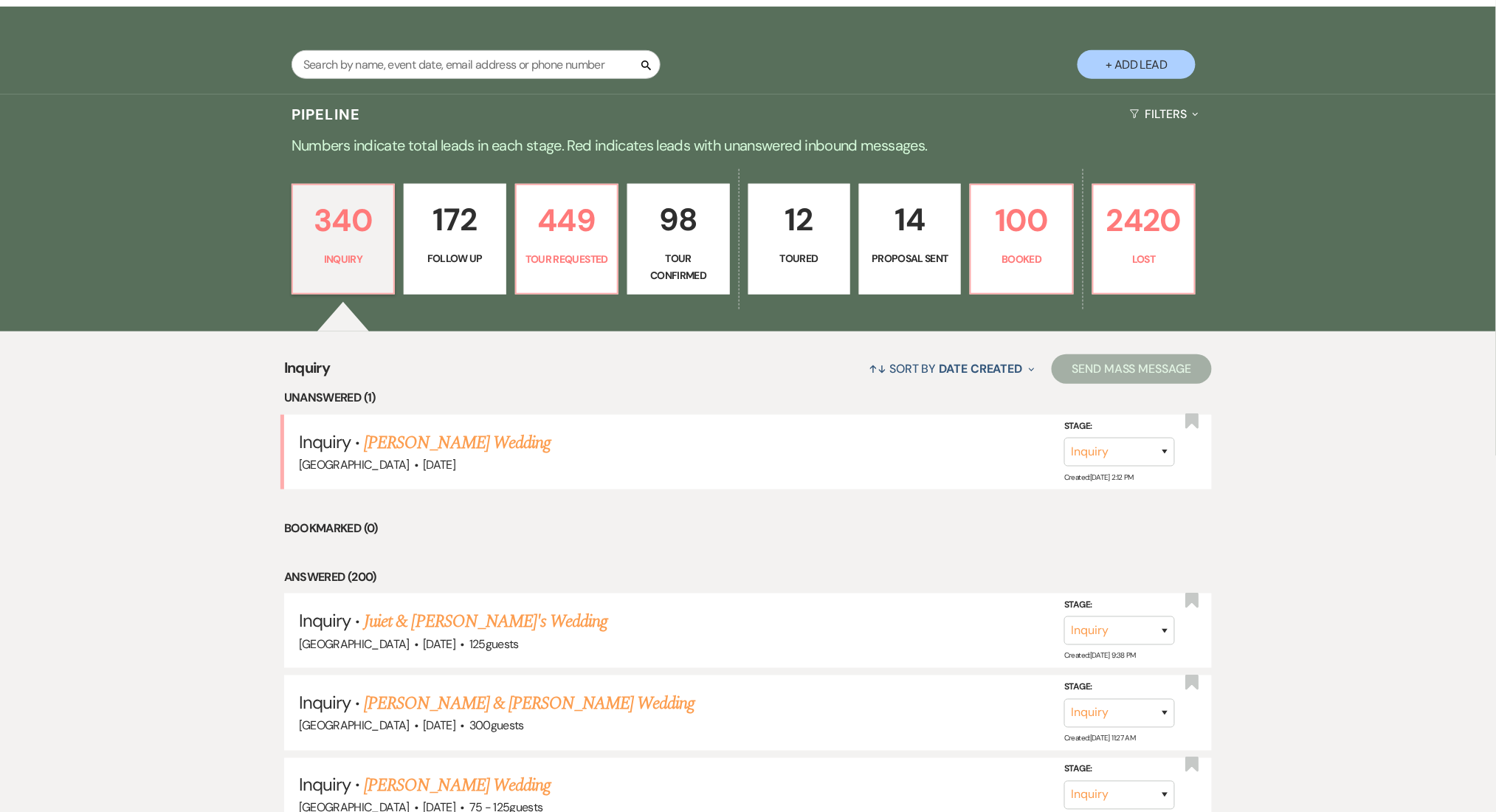
select select "9"
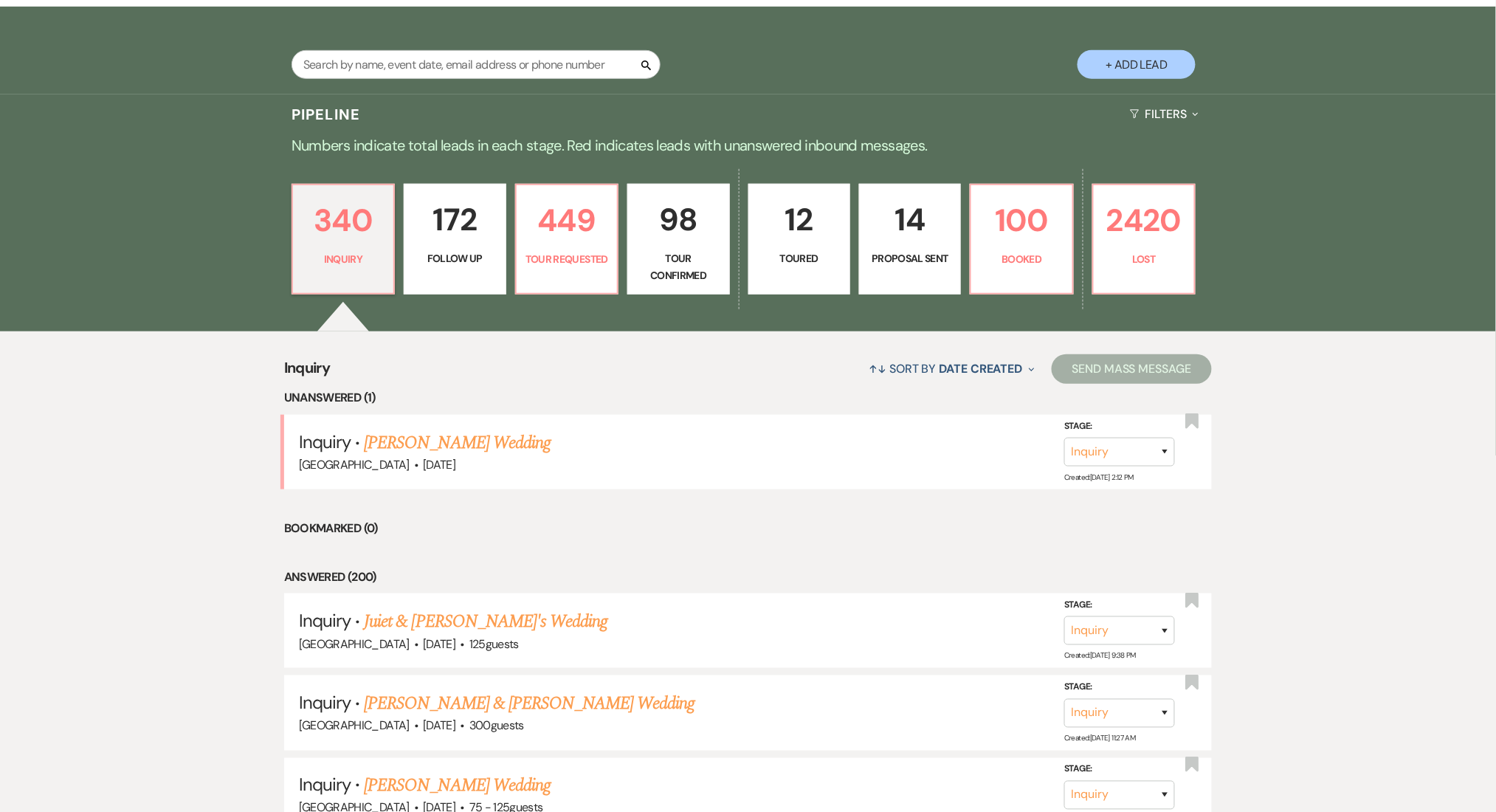
select select "9"
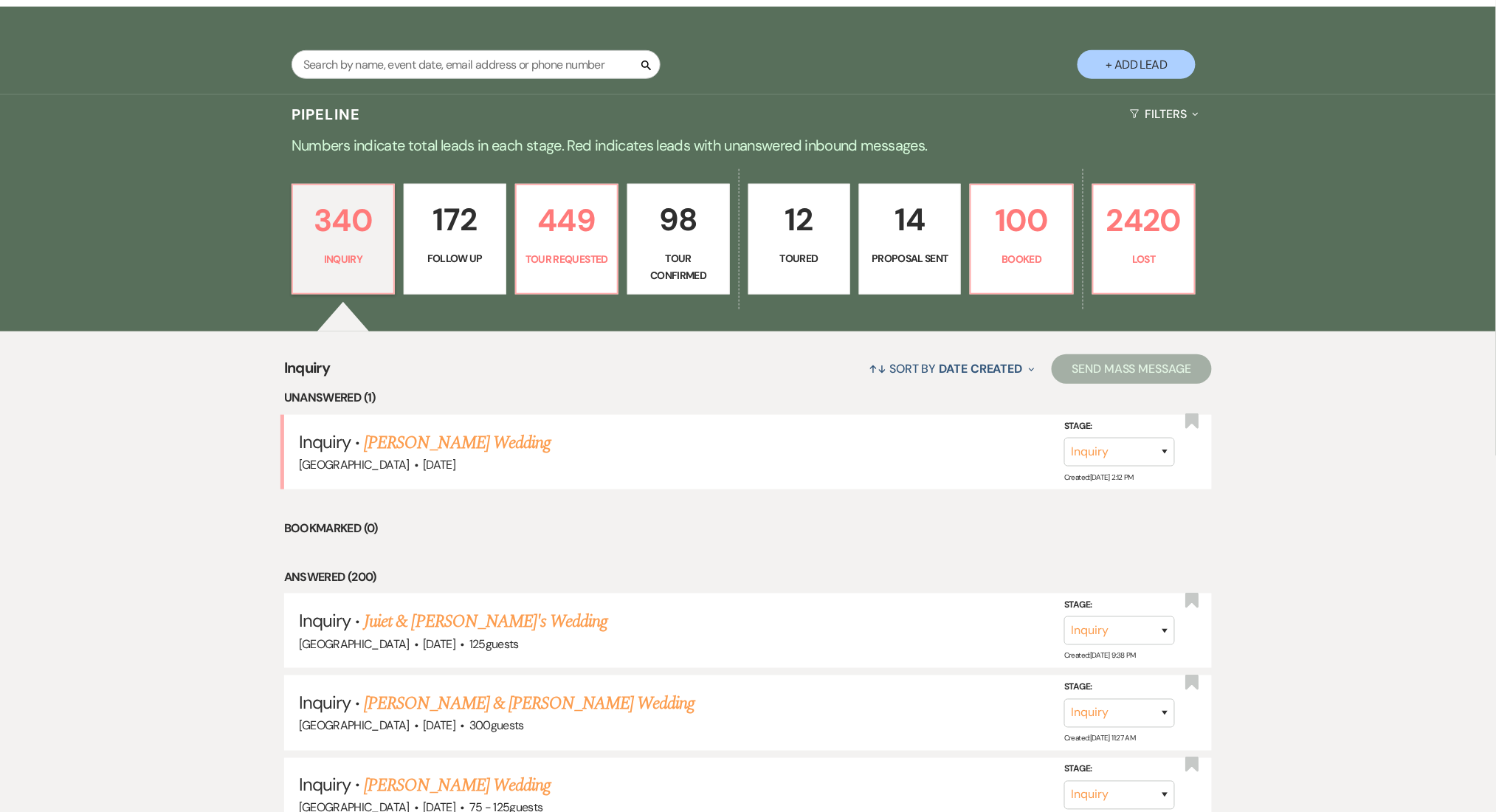
select select "9"
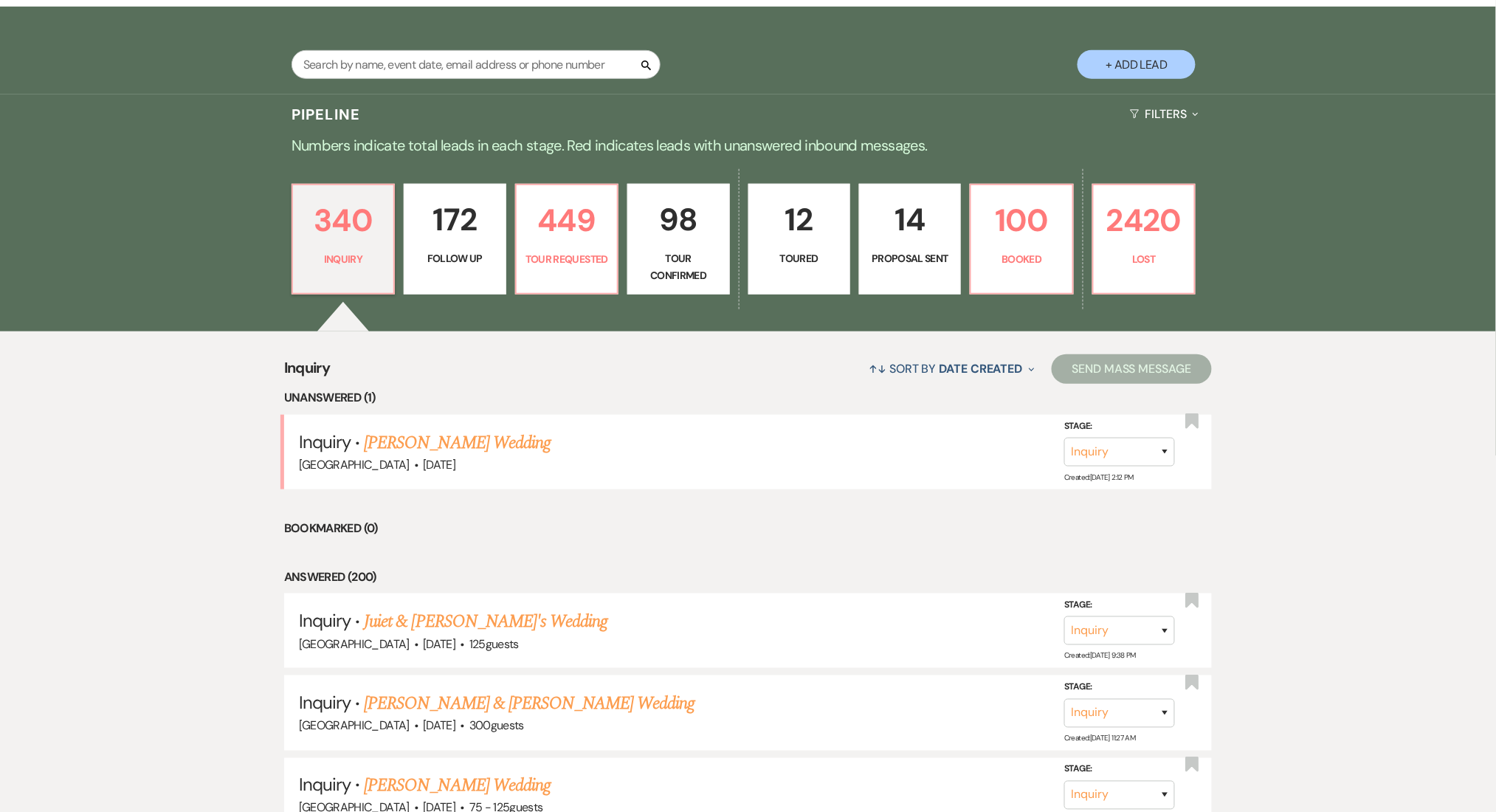
select select "9"
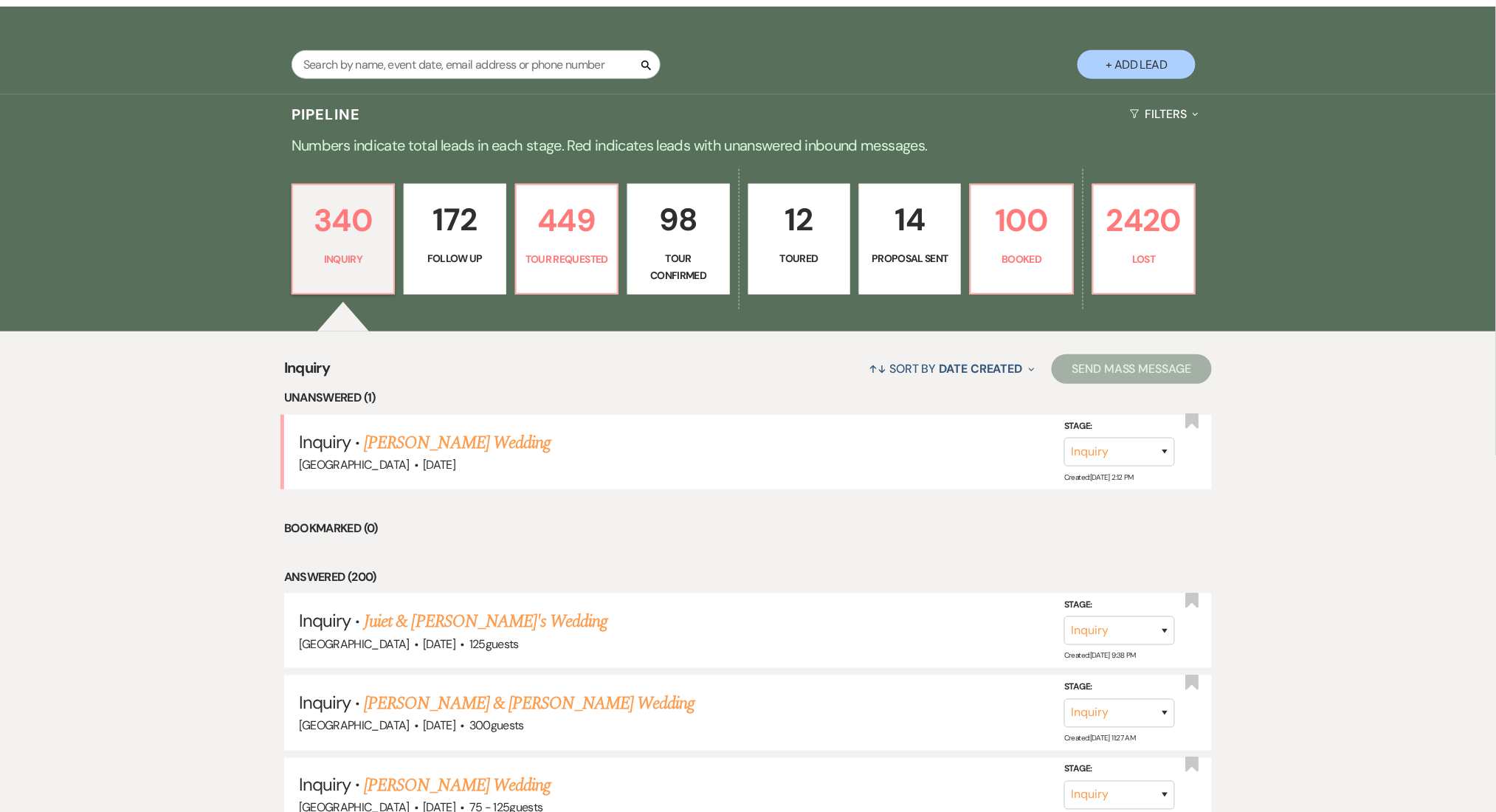
select select "9"
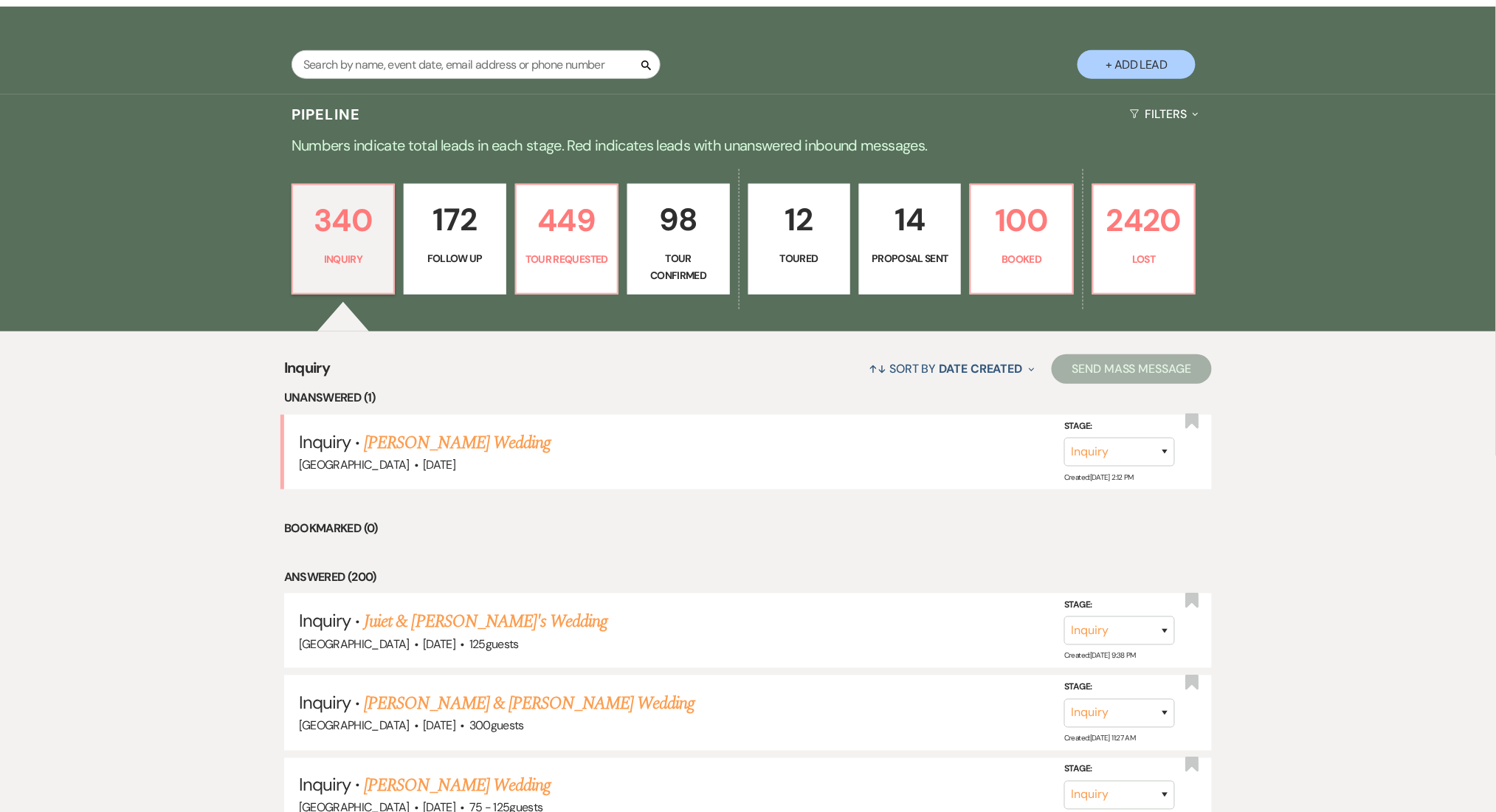
select select "9"
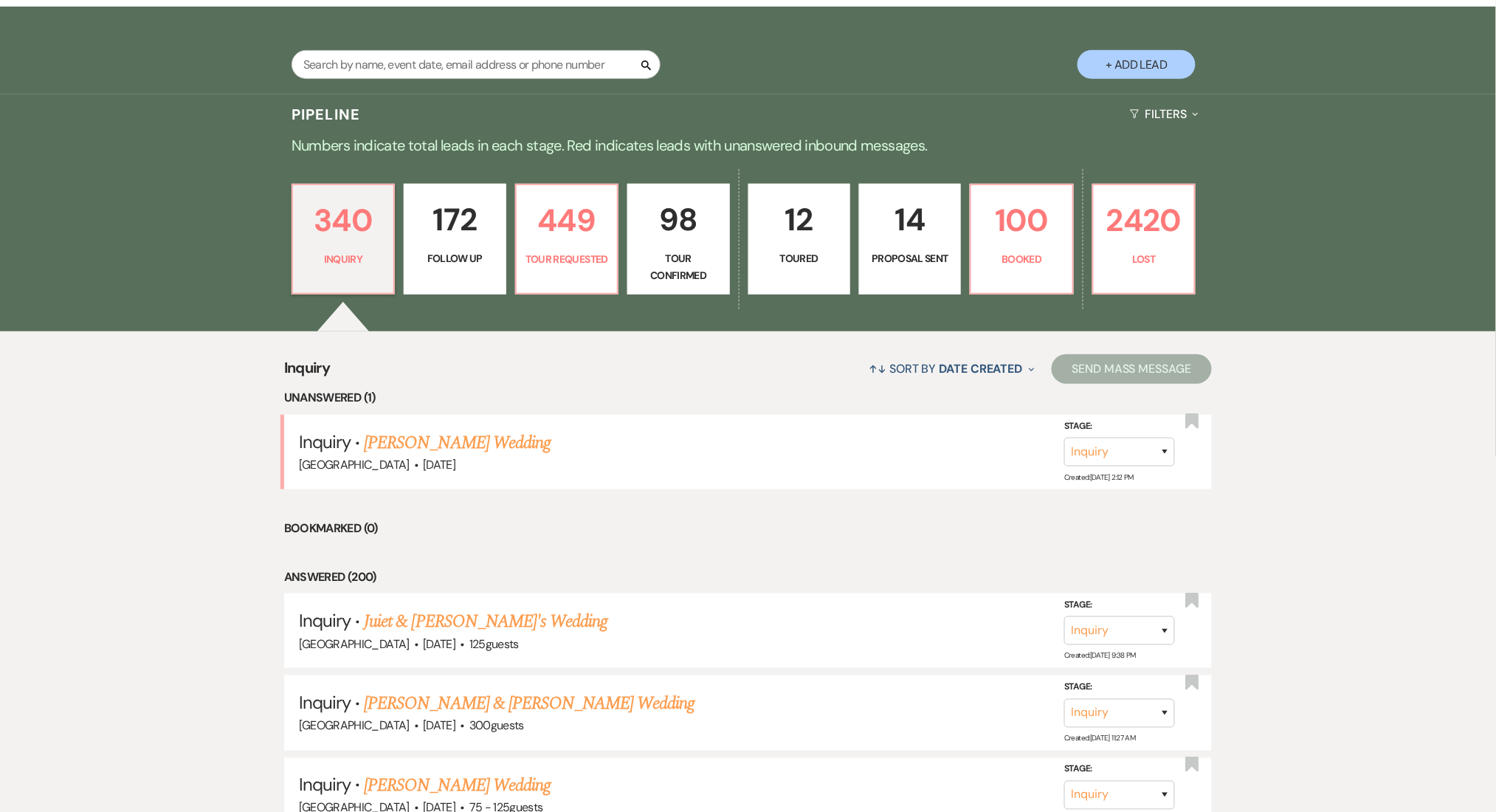
select select "9"
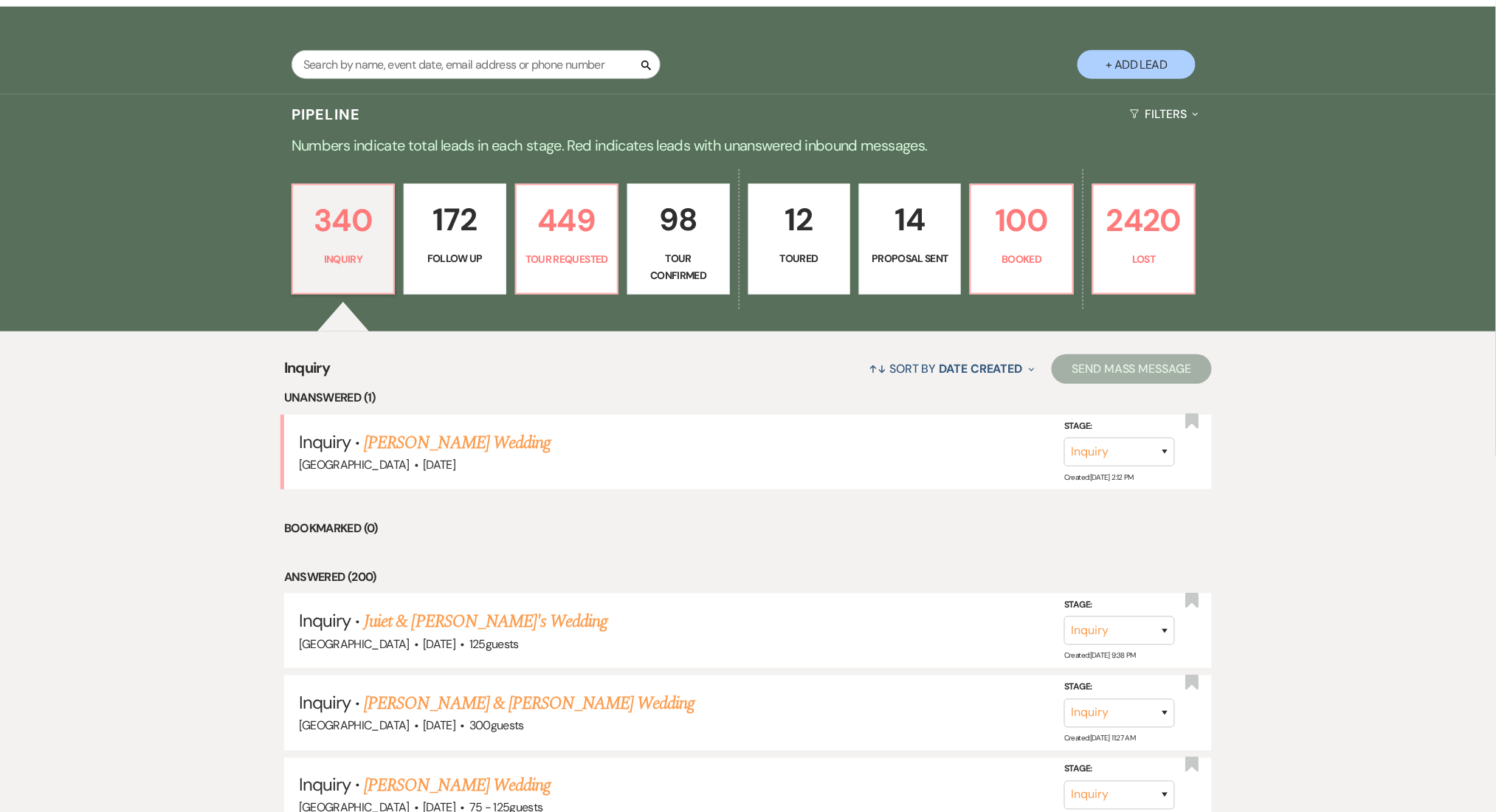
select select "9"
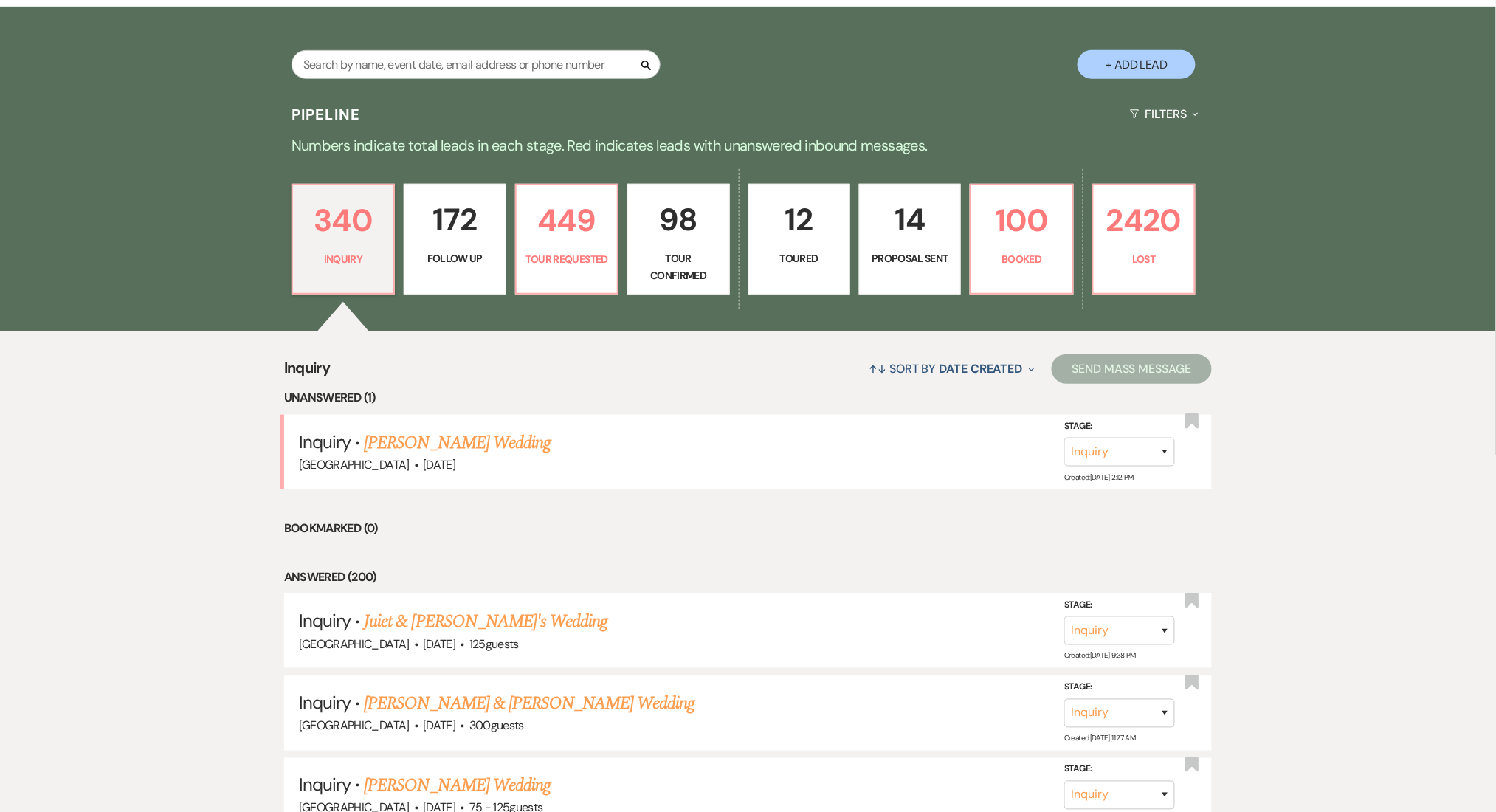
select select "9"
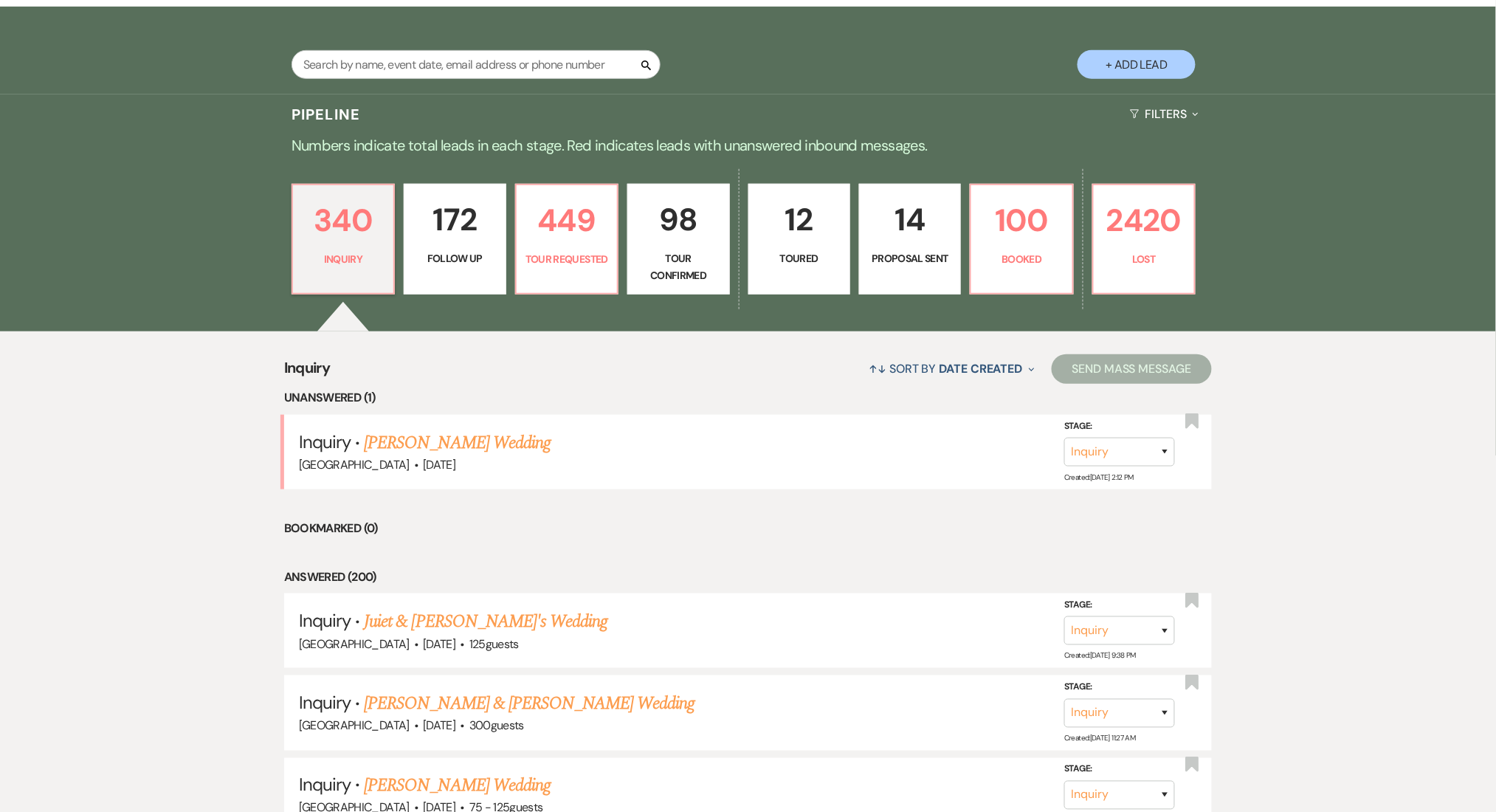
select select "9"
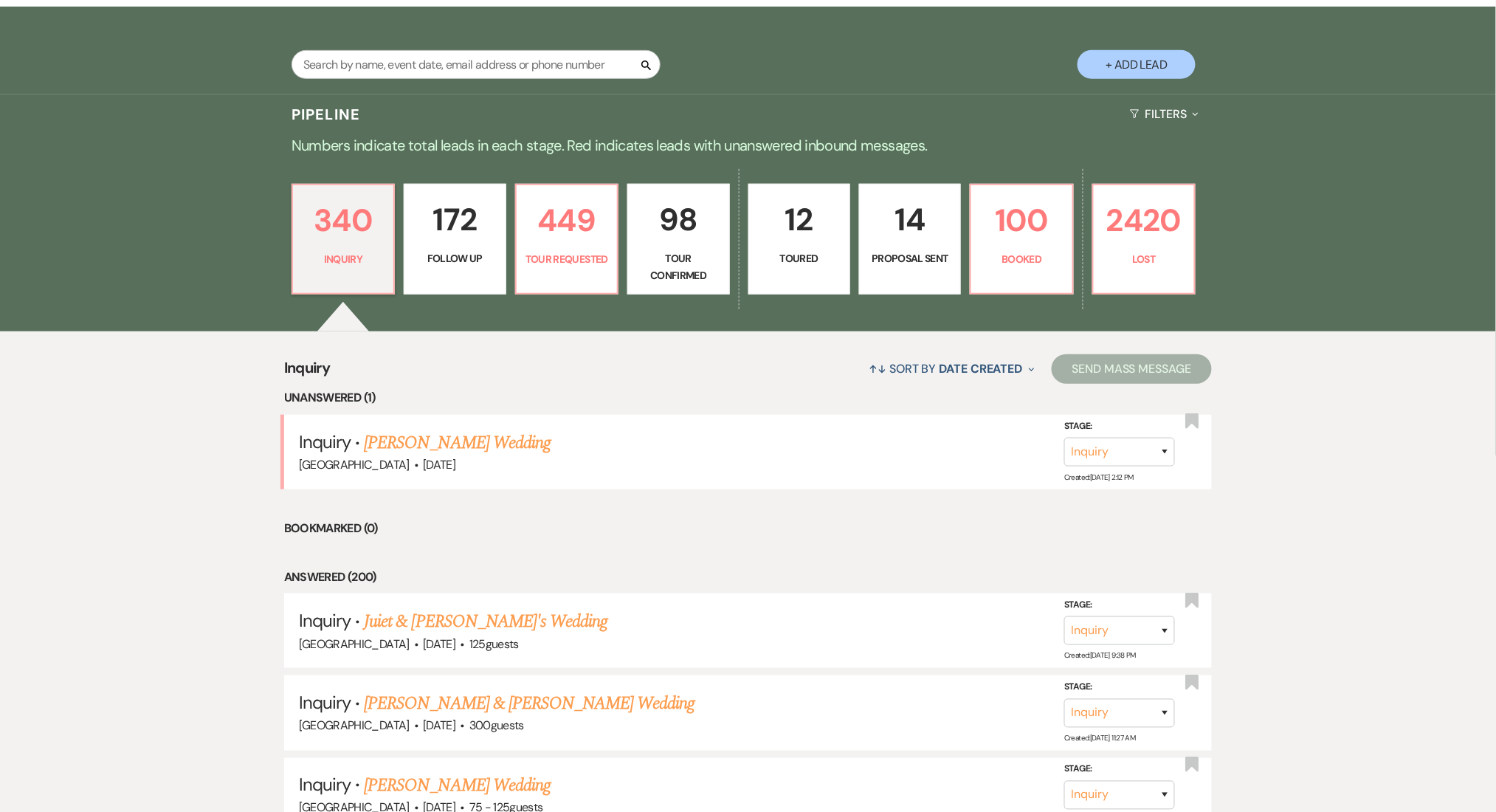
select select "9"
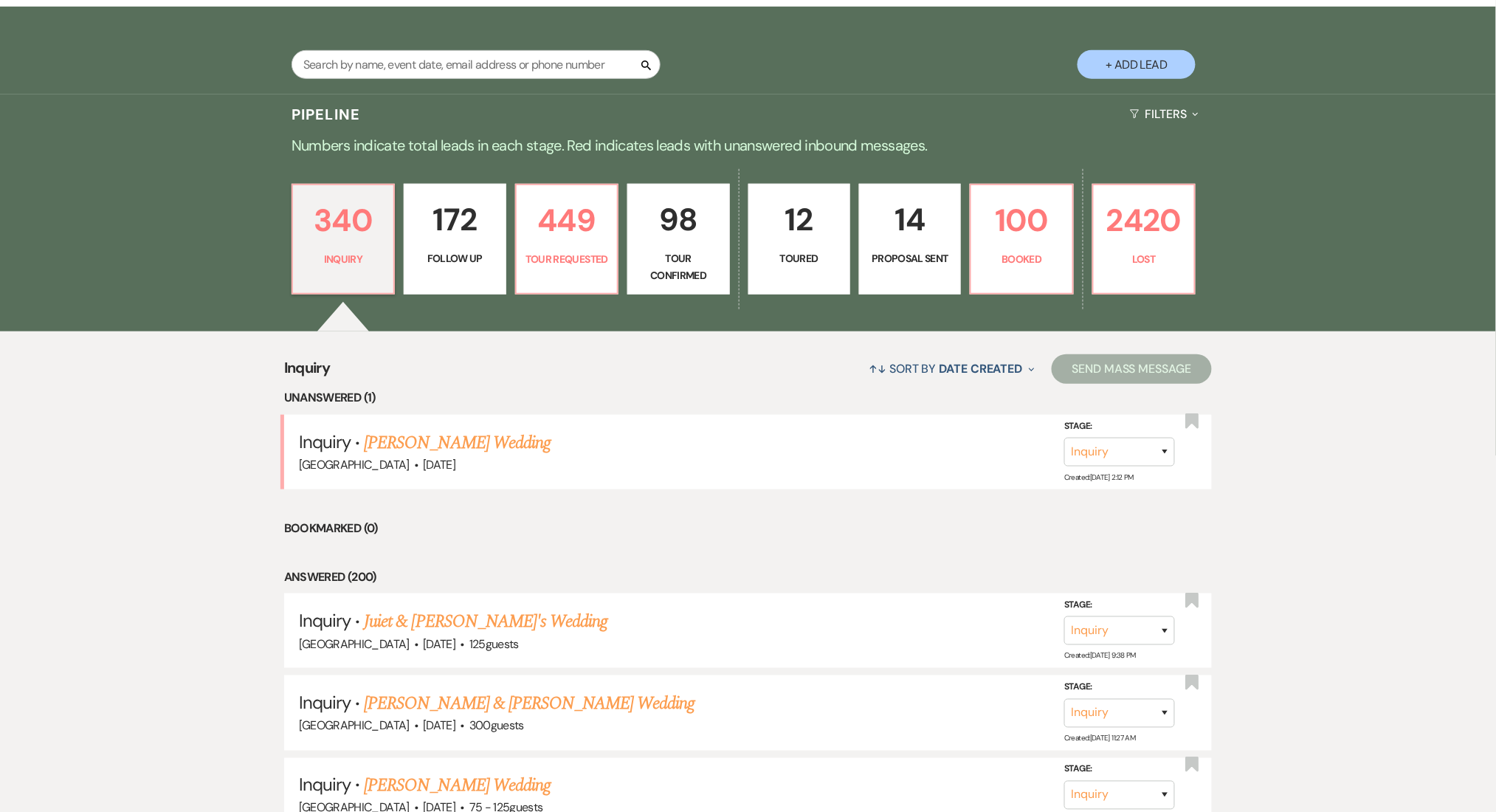
select select "9"
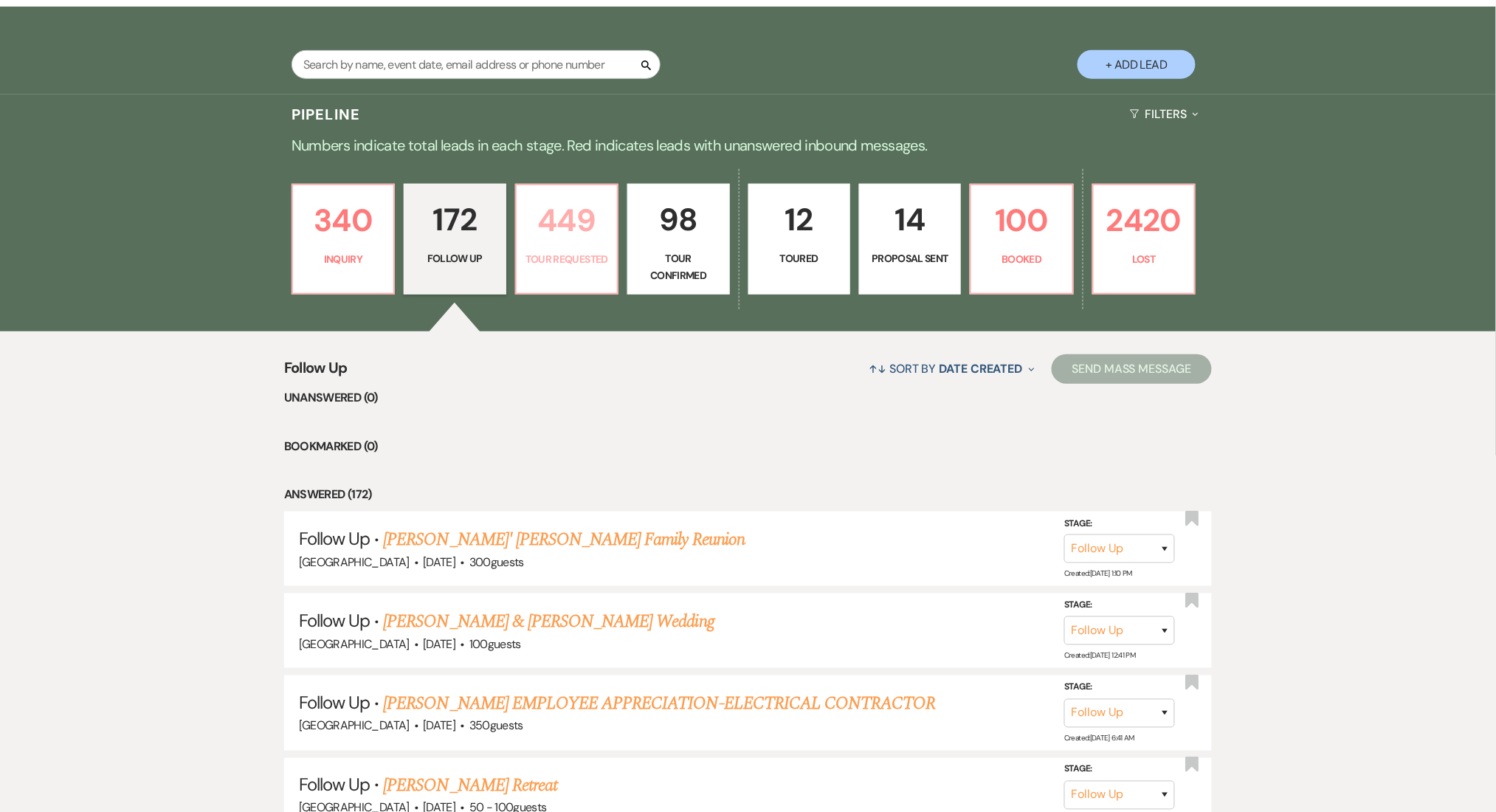
click at [575, 237] on p "449" at bounding box center [567, 220] width 83 height 50
select select "2"
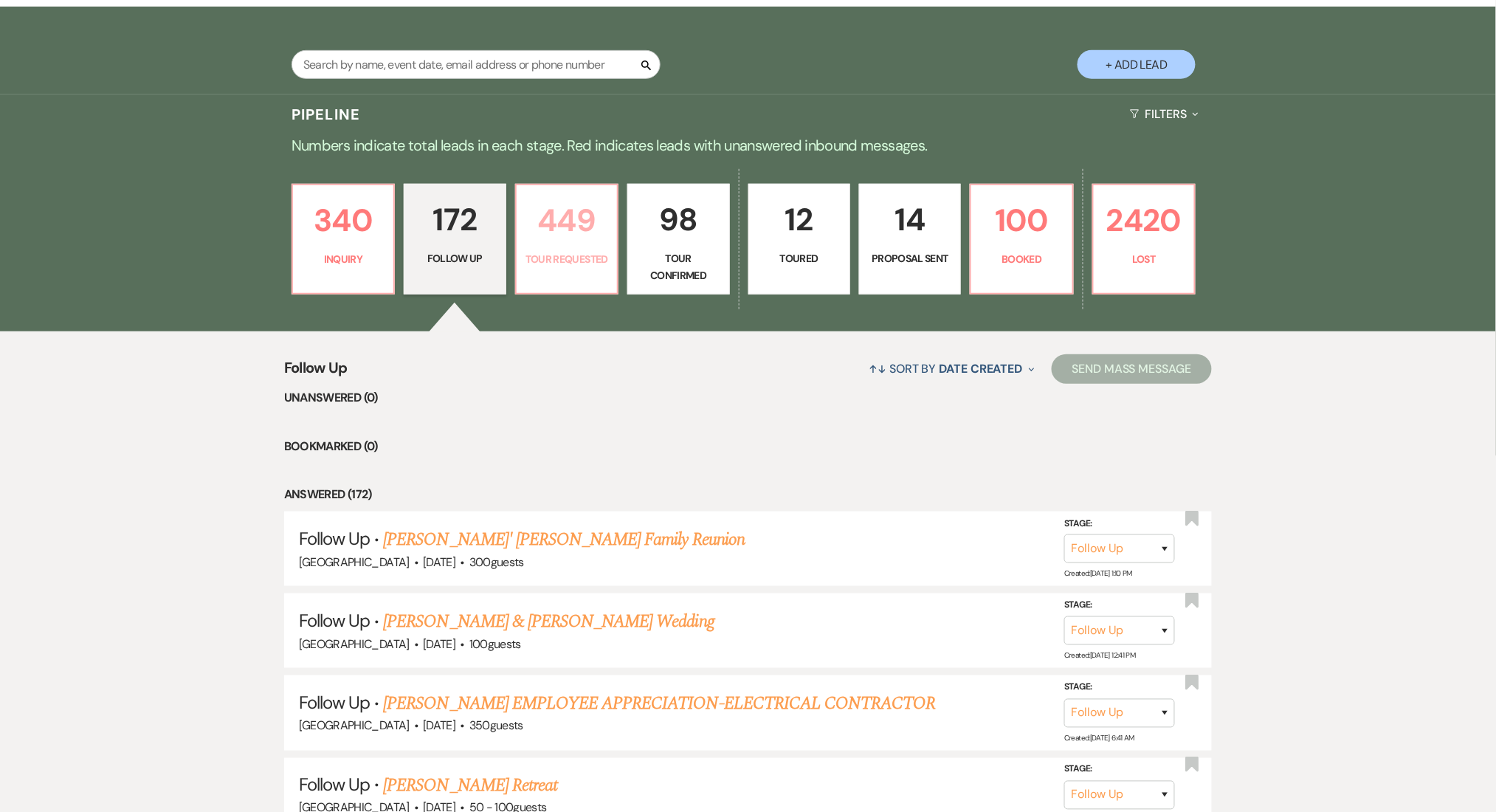
select select "2"
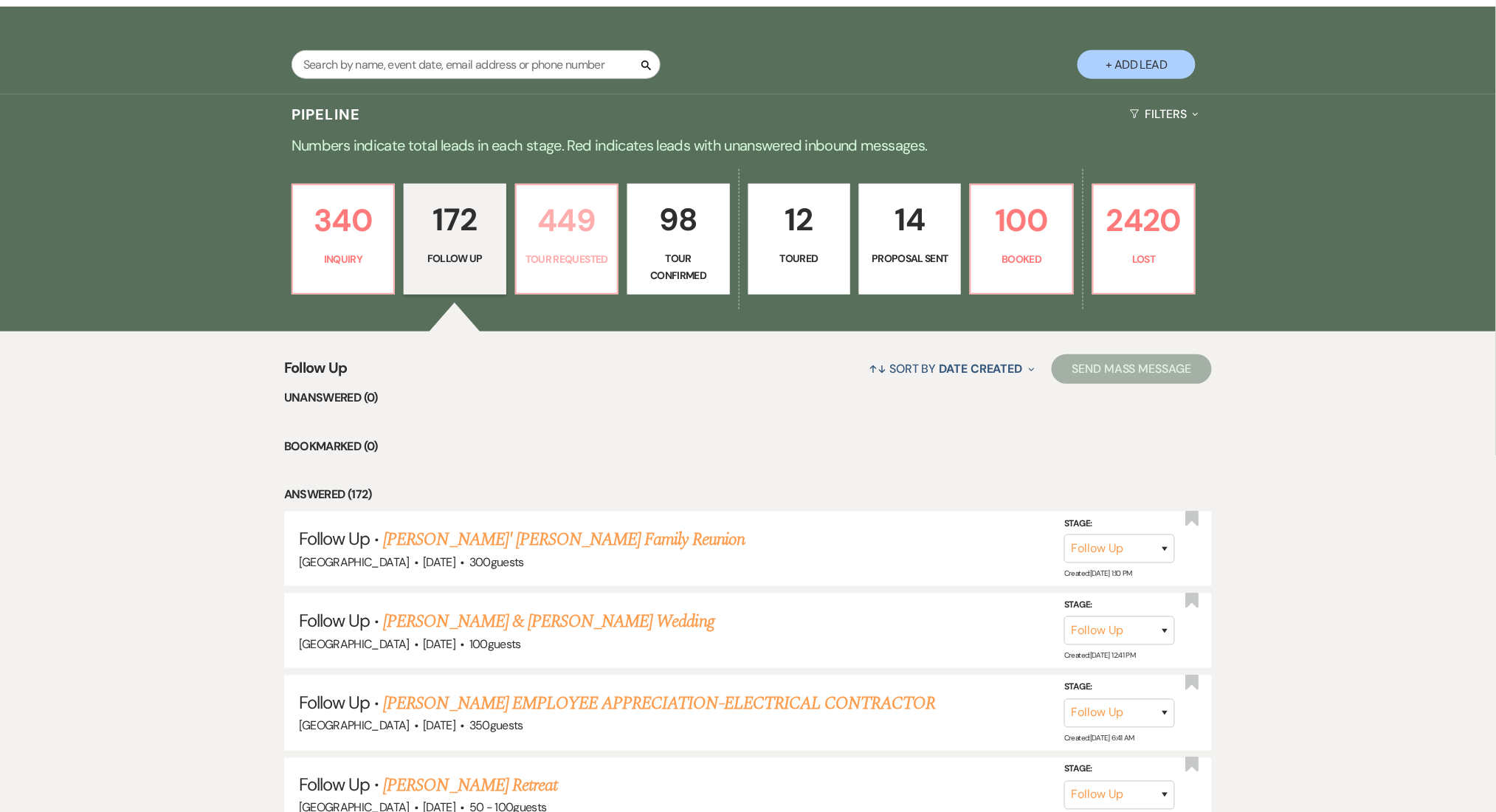
select select "2"
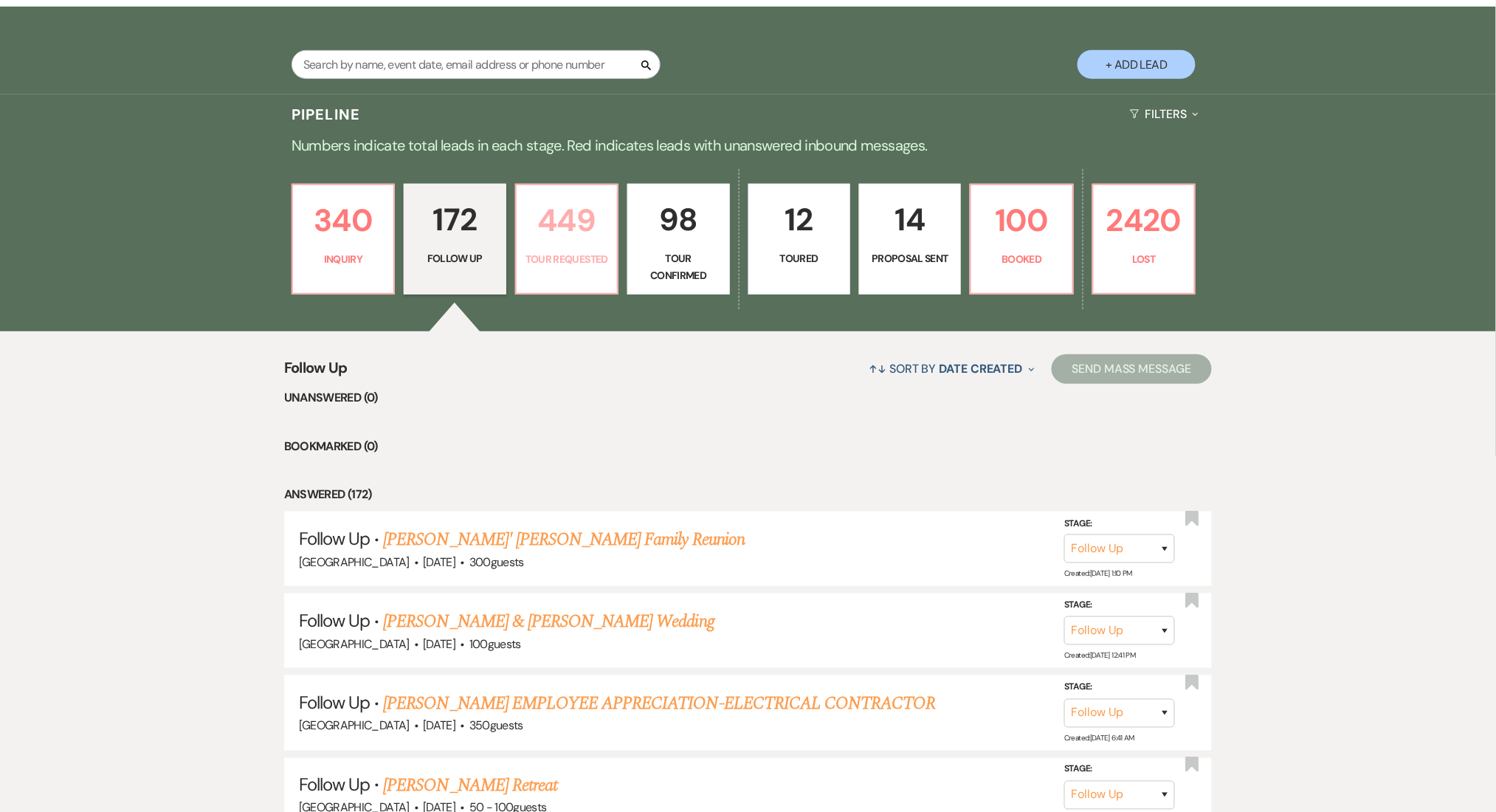
select select "2"
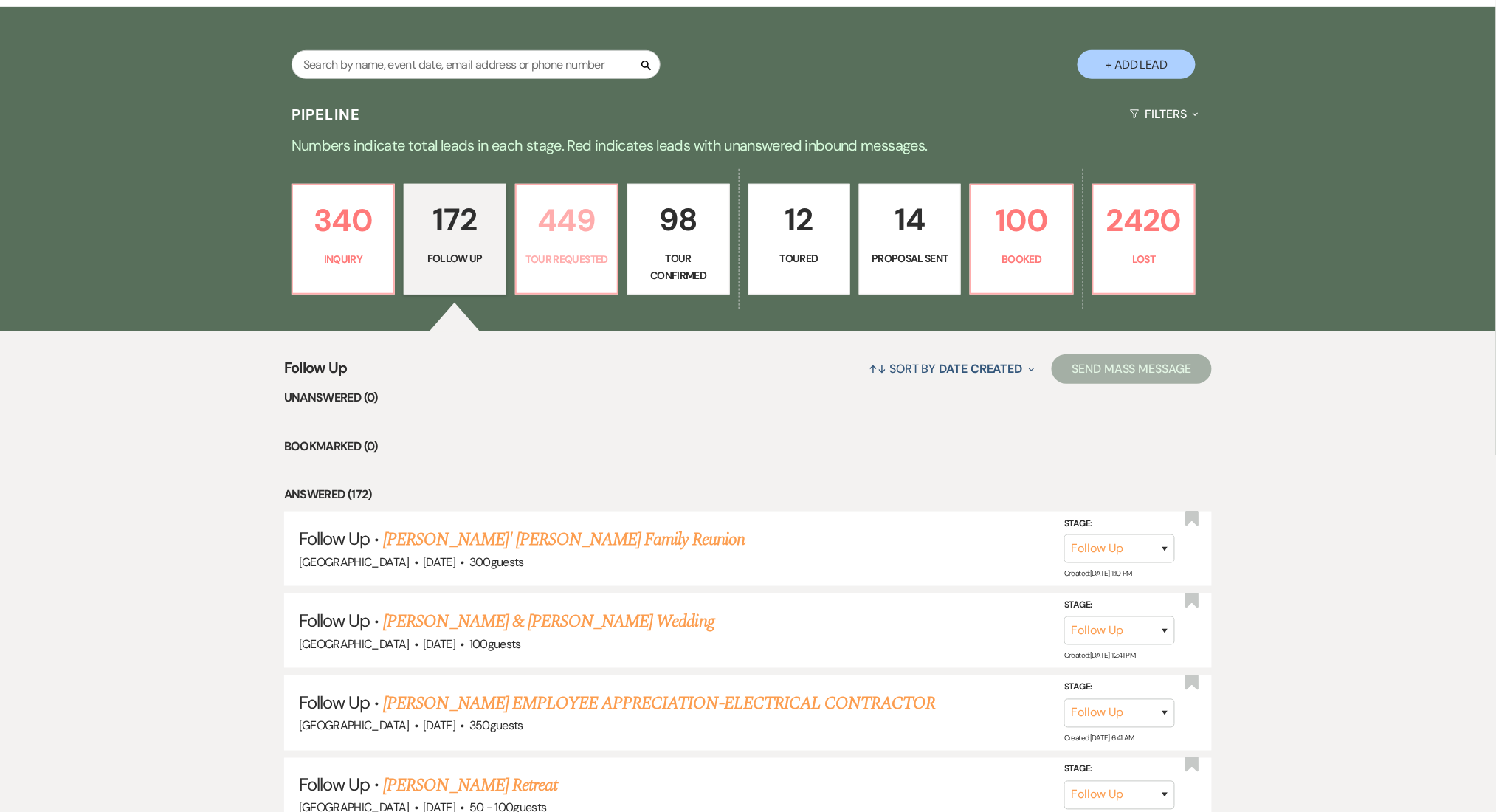
select select "2"
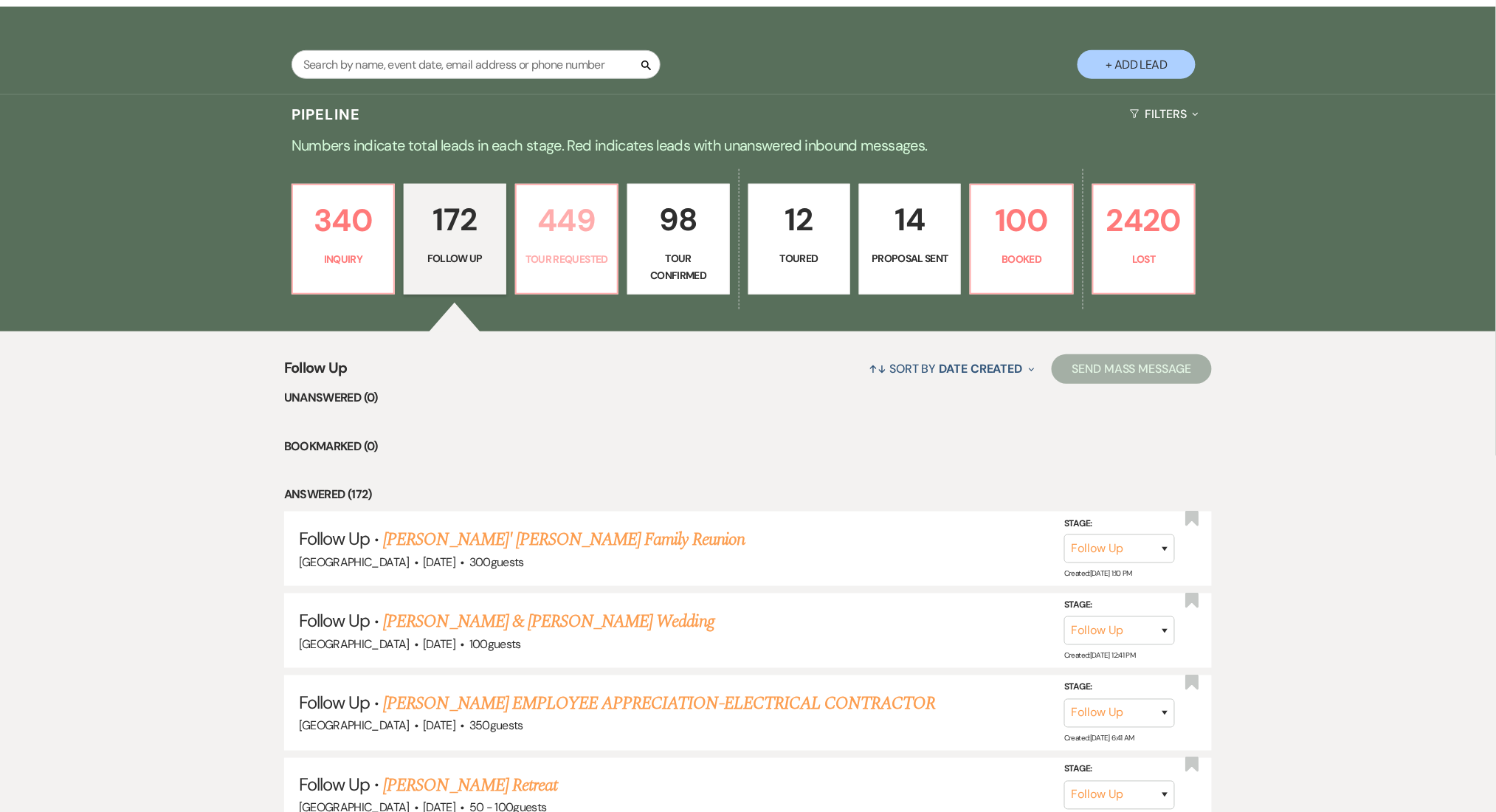
select select "2"
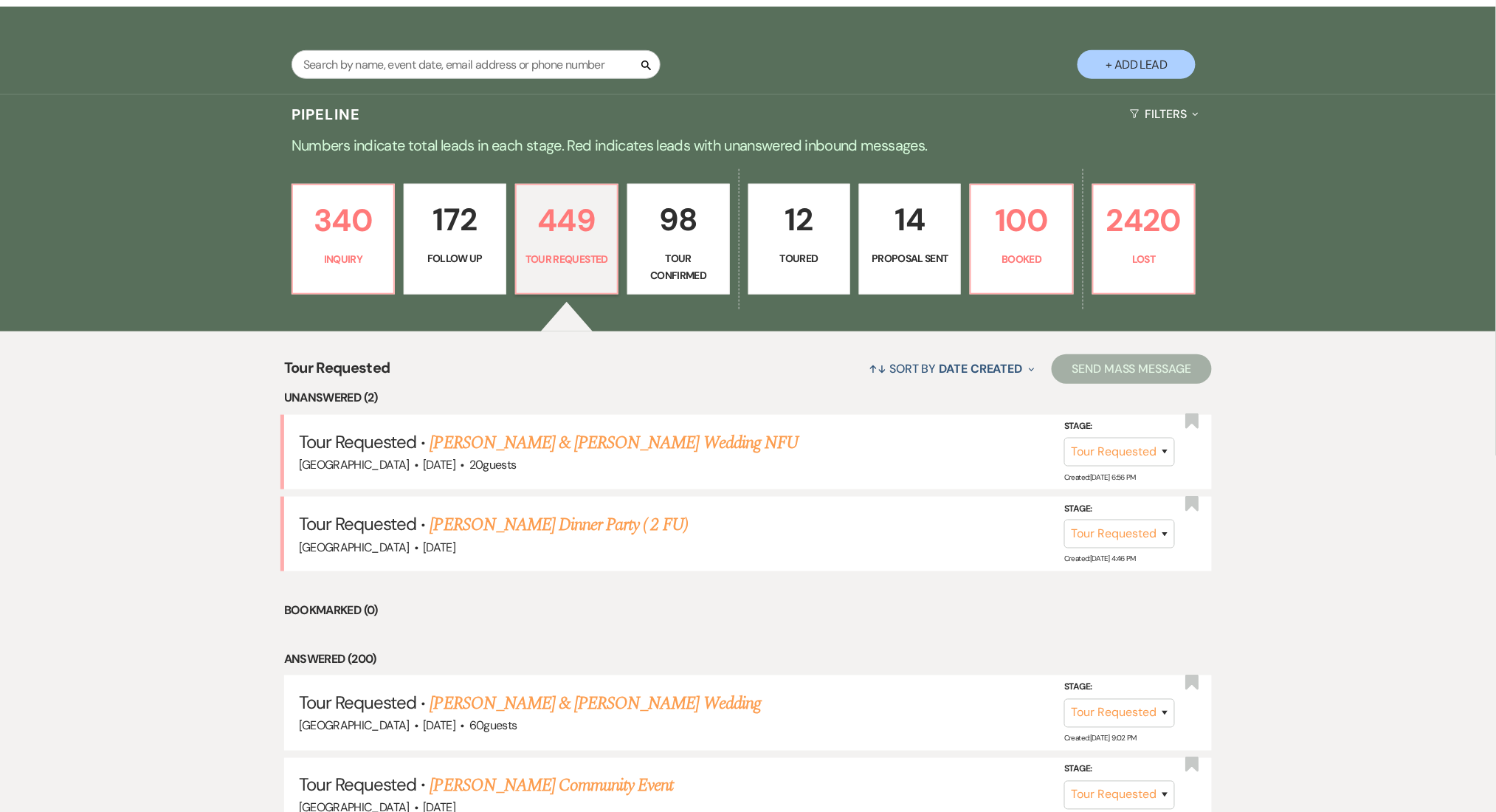
click at [688, 231] on p "98" at bounding box center [678, 219] width 83 height 50
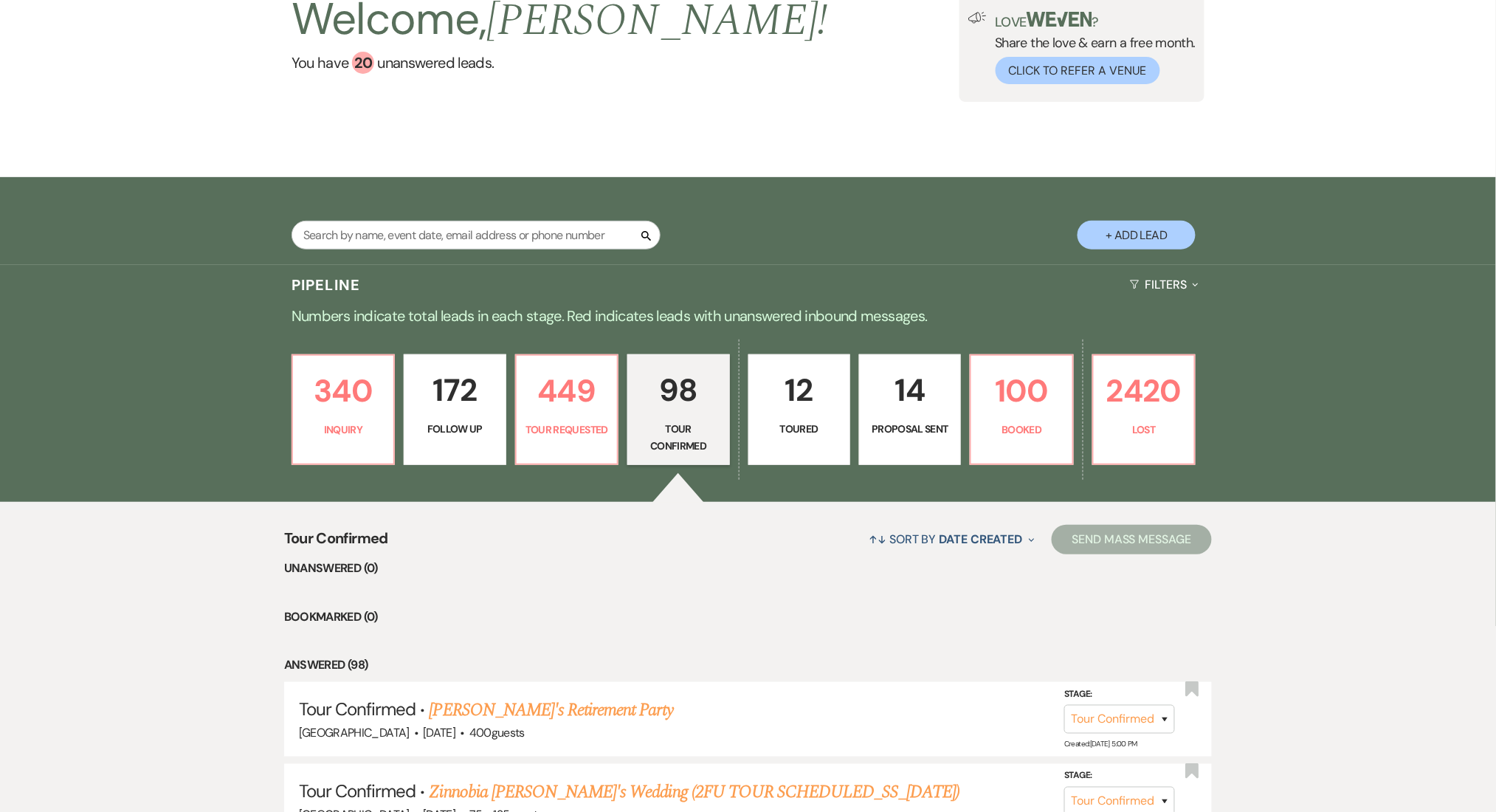
scroll to position [295, 0]
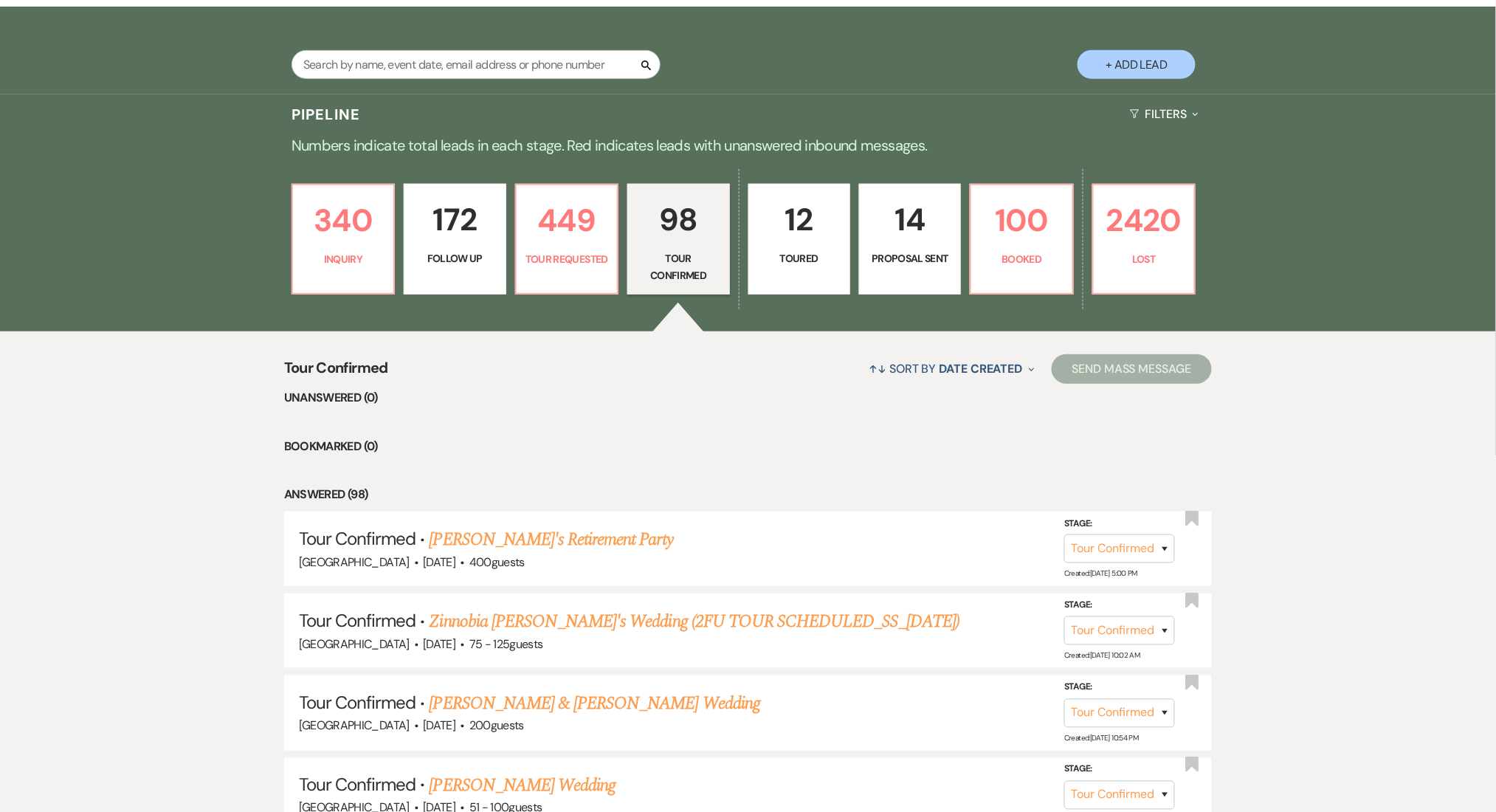
click at [780, 224] on p "12" at bounding box center [799, 219] width 83 height 50
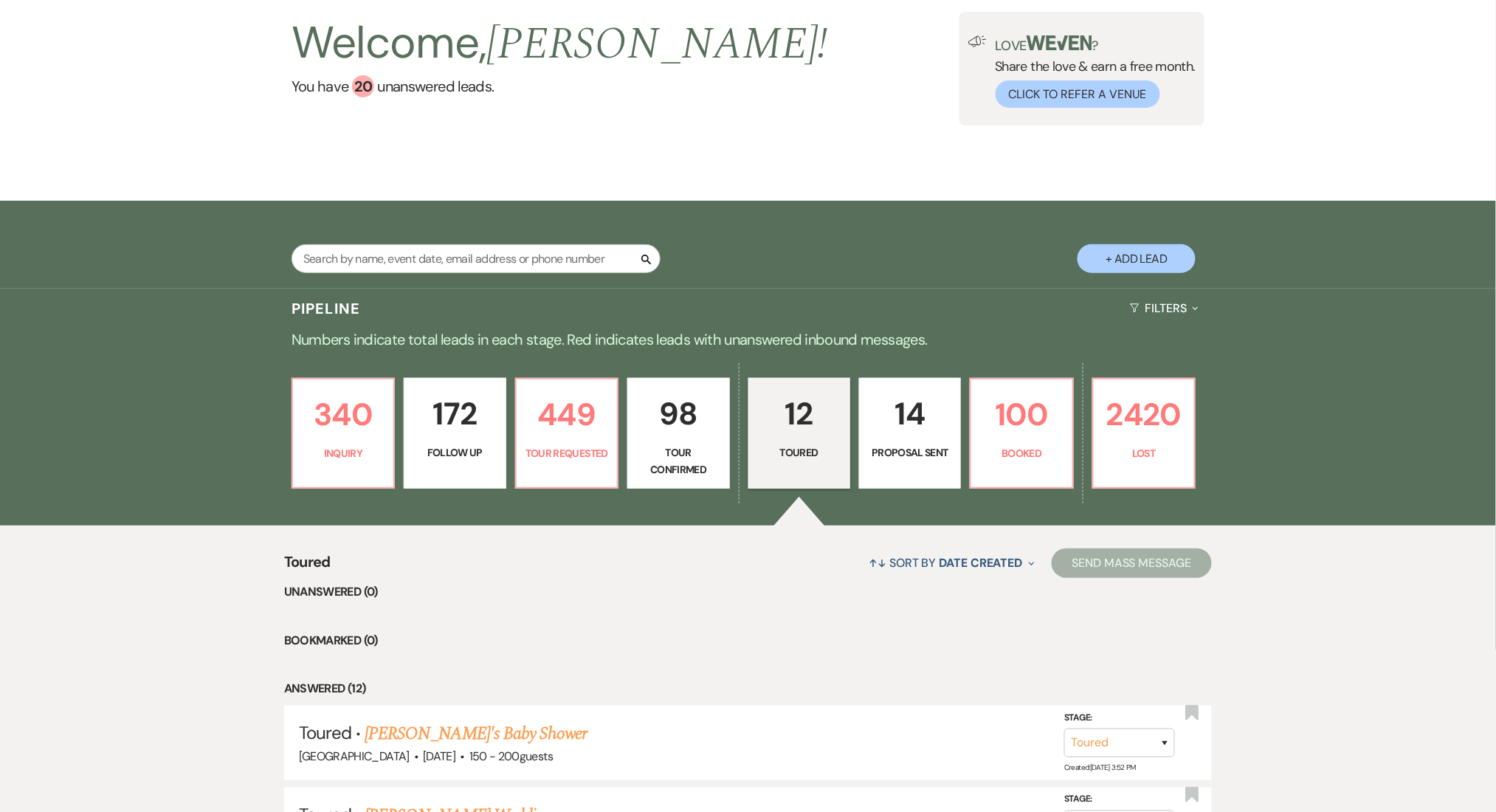
scroll to position [295, 0]
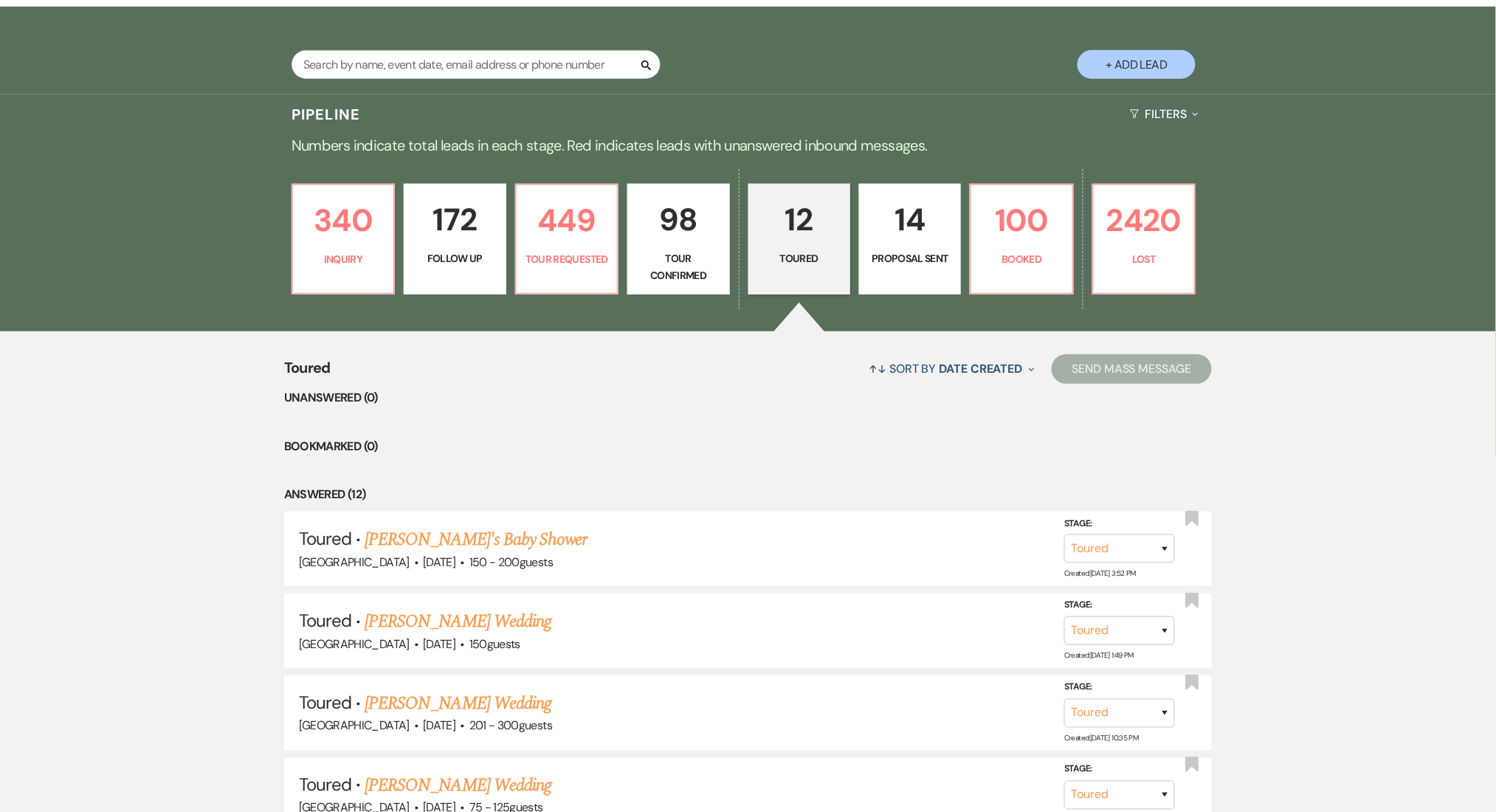
click at [899, 233] on p "14" at bounding box center [910, 219] width 83 height 50
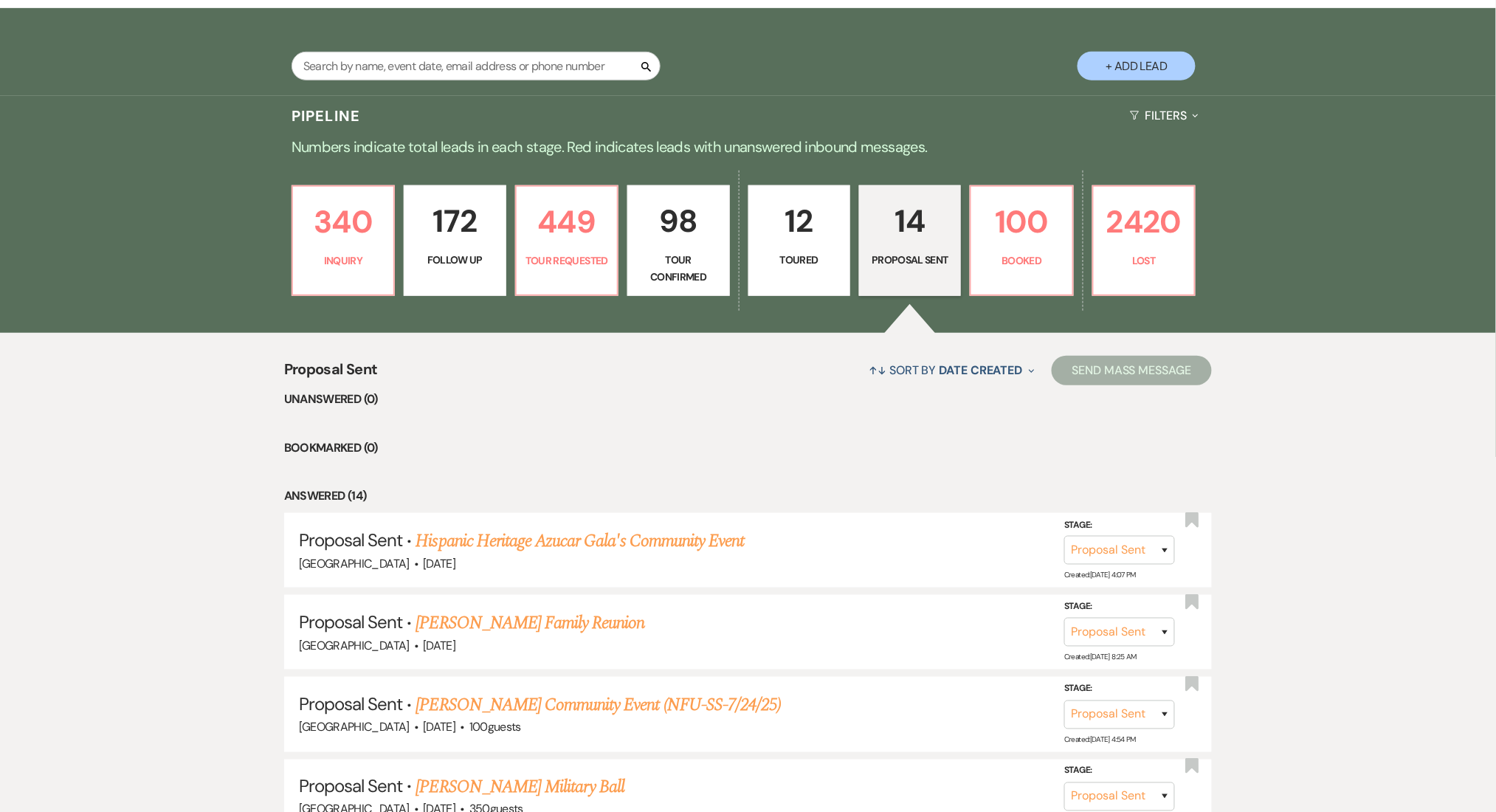
scroll to position [295, 0]
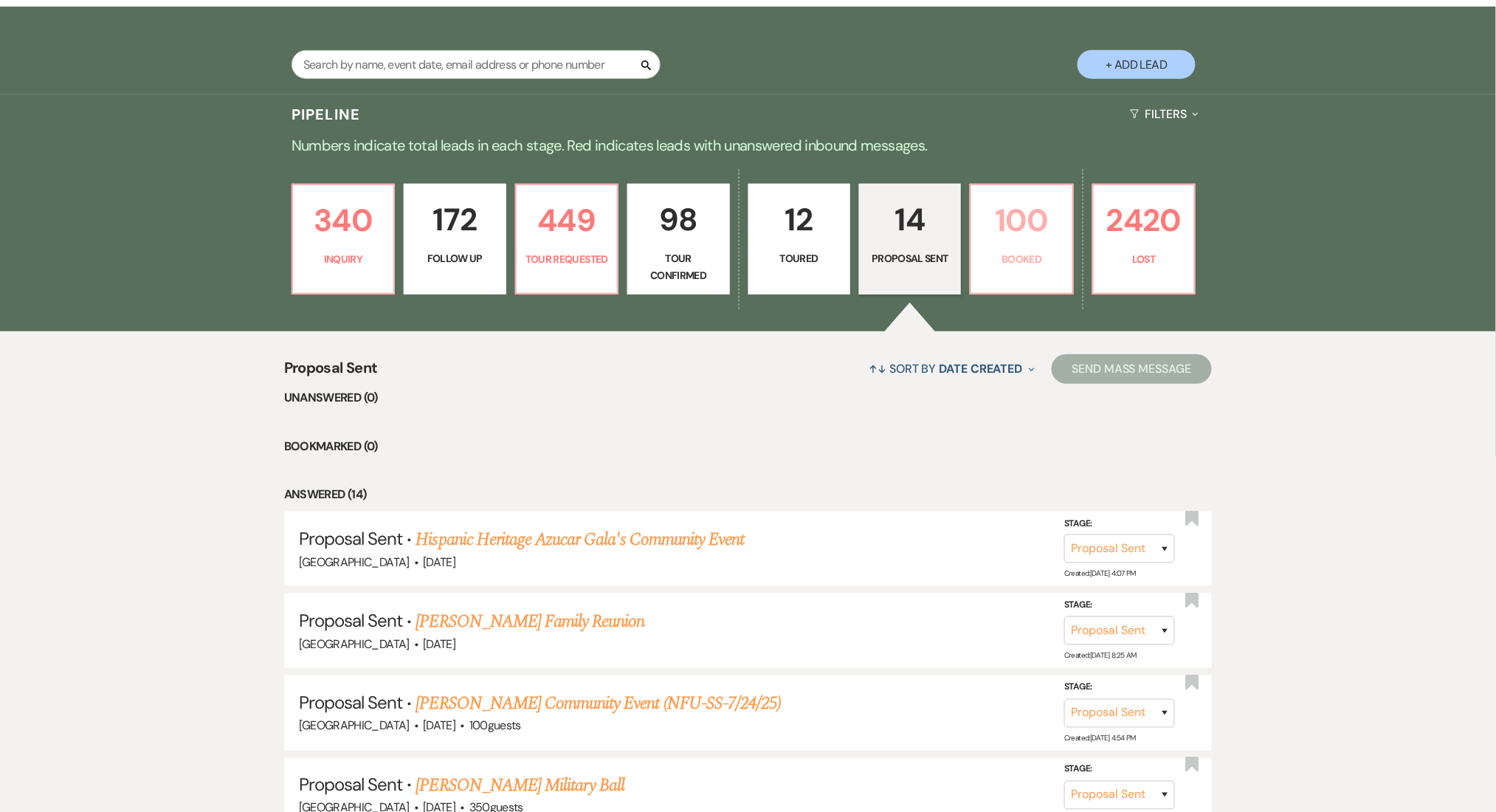
click at [1008, 252] on p "Booked" at bounding box center [1022, 259] width 83 height 16
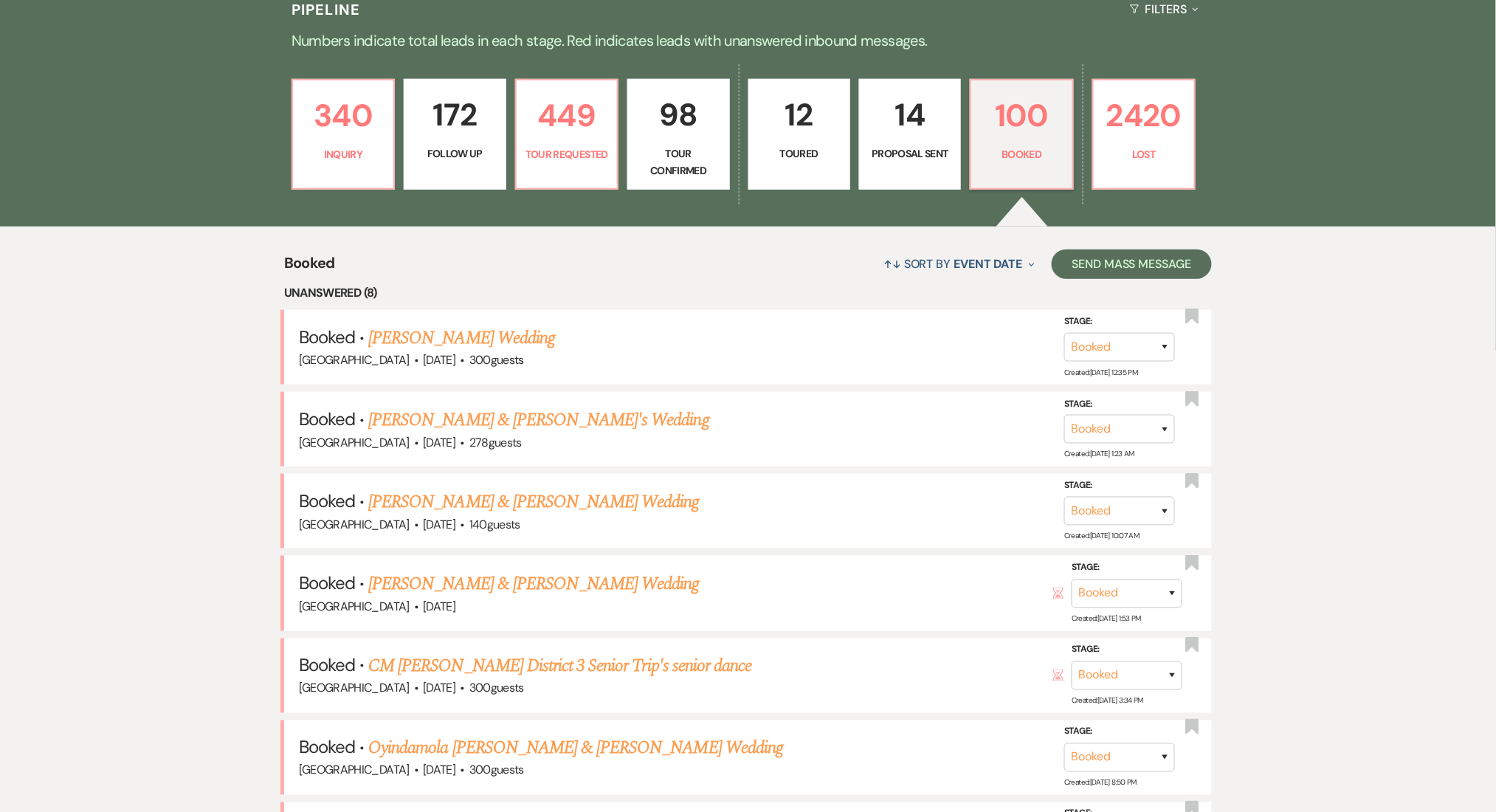
scroll to position [393, 0]
